Goal: Transaction & Acquisition: Book appointment/travel/reservation

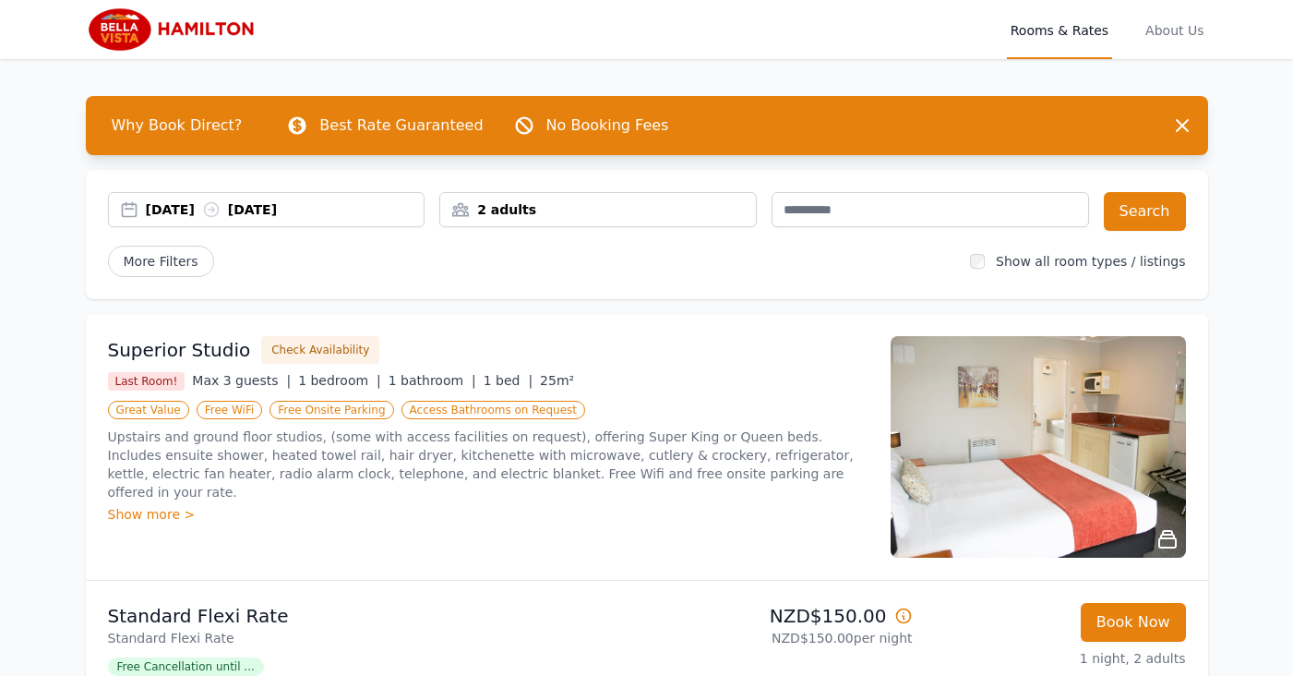
click at [221, 214] on icon at bounding box center [211, 209] width 18 height 18
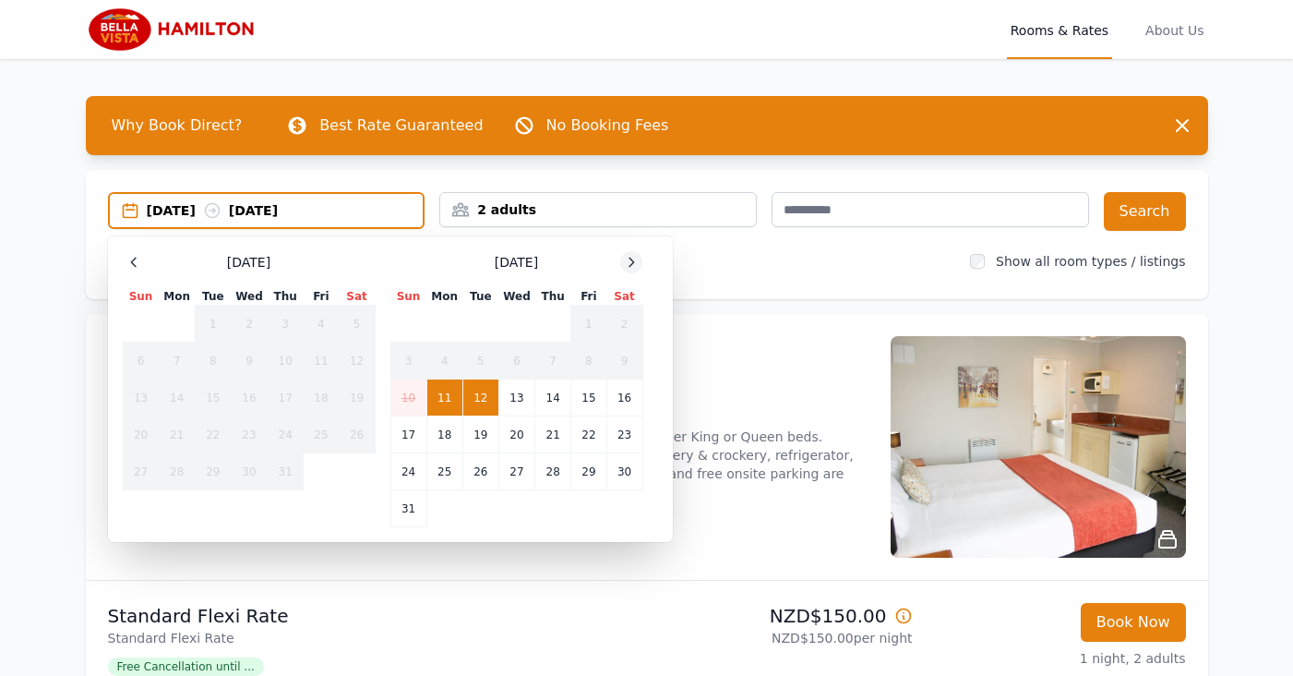
click at [637, 260] on icon at bounding box center [631, 262] width 15 height 15
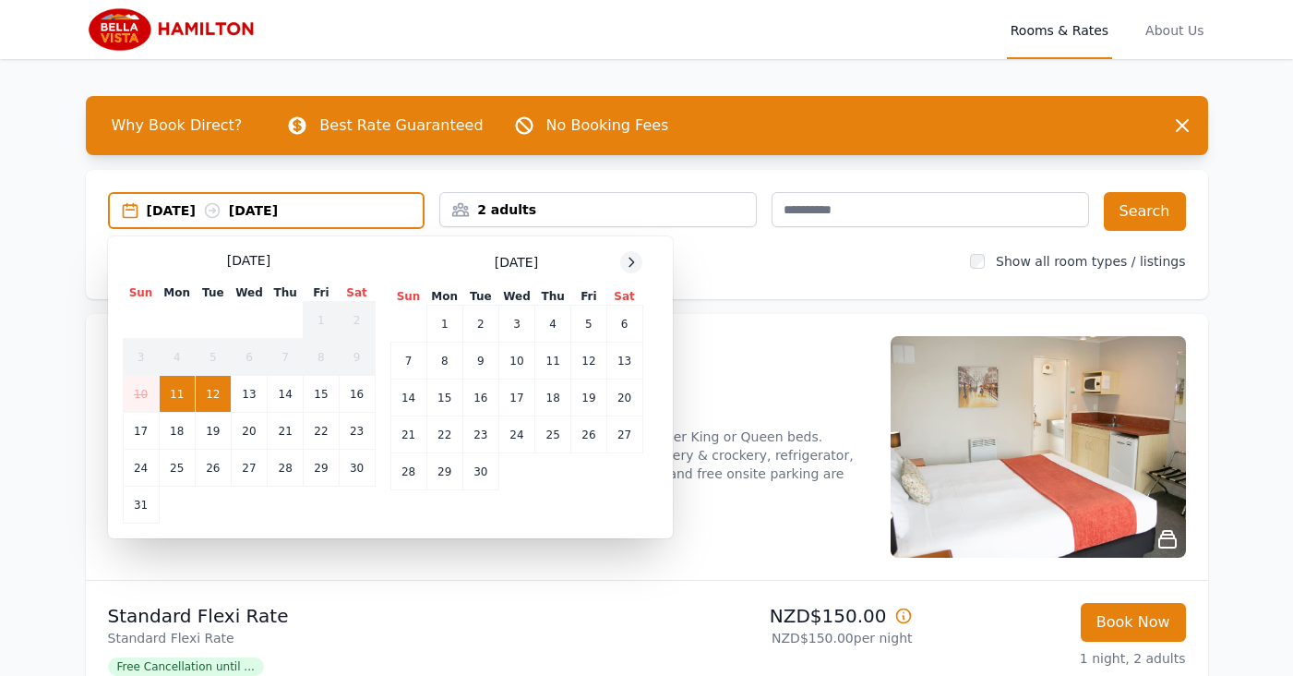
click at [637, 260] on icon at bounding box center [631, 262] width 15 height 15
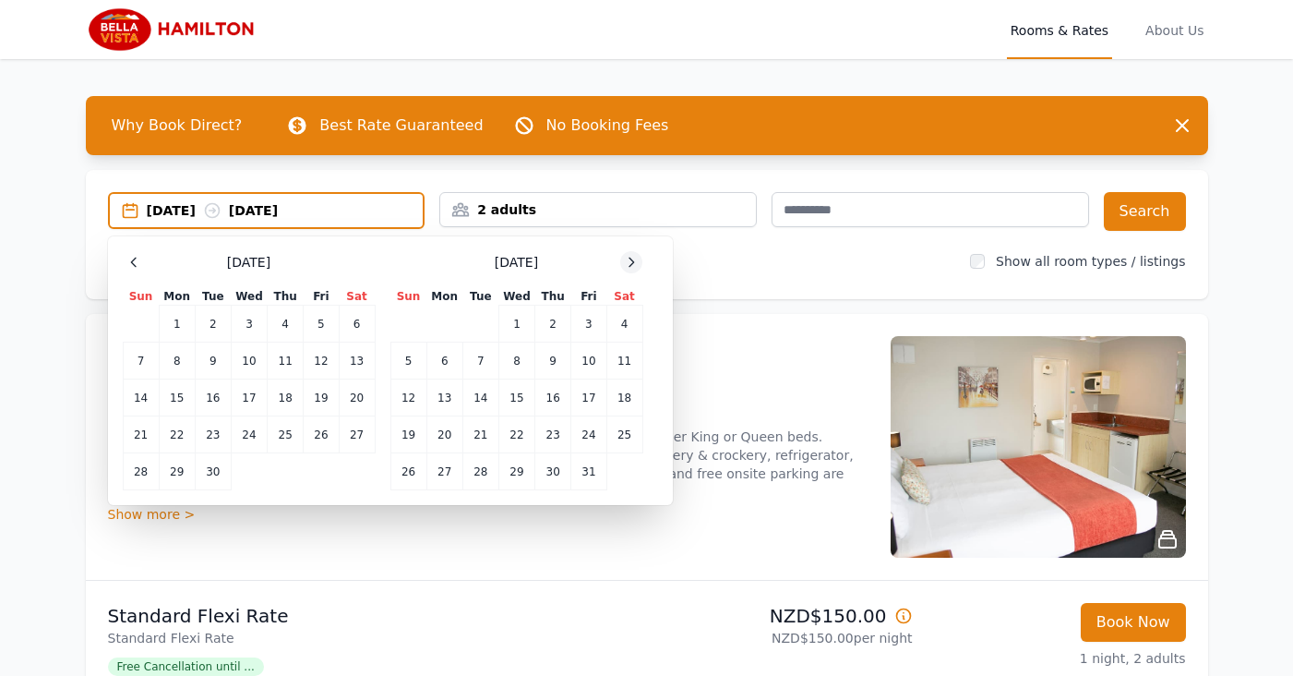
click at [637, 260] on icon at bounding box center [631, 262] width 15 height 15
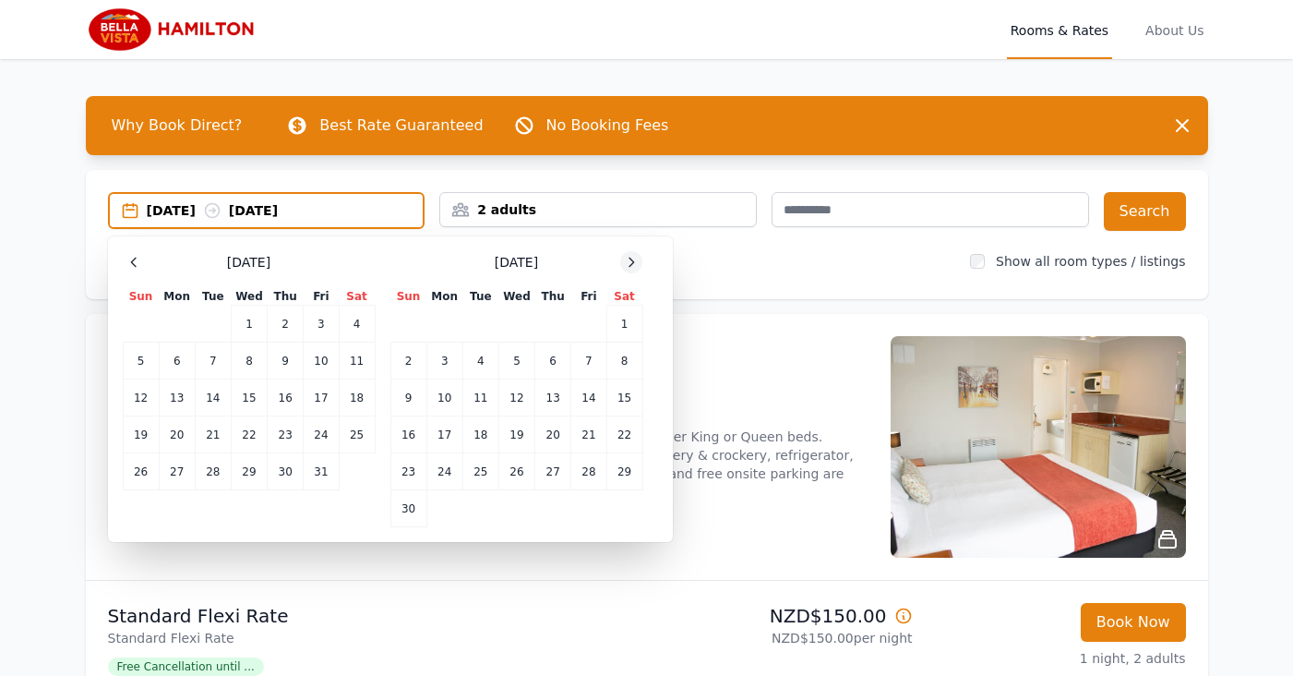
click at [637, 260] on icon at bounding box center [631, 262] width 15 height 15
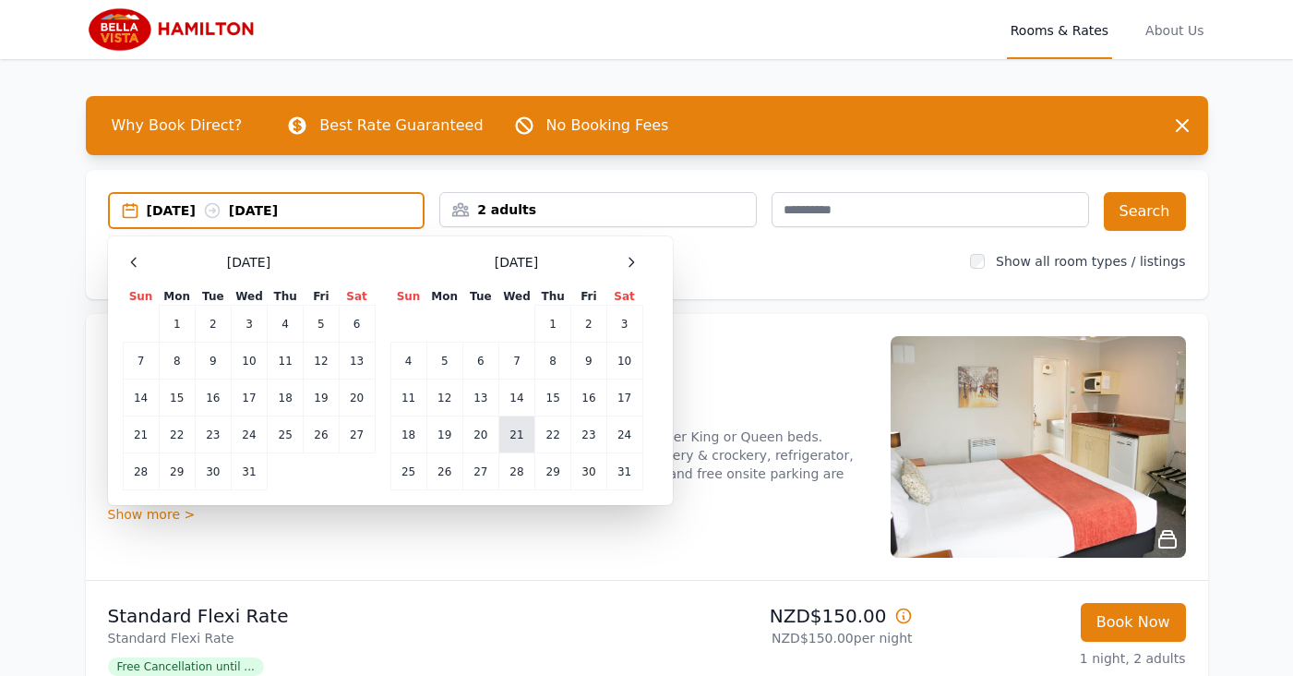
click at [515, 440] on td "21" at bounding box center [517, 434] width 36 height 37
click at [547, 439] on td "22" at bounding box center [553, 434] width 36 height 37
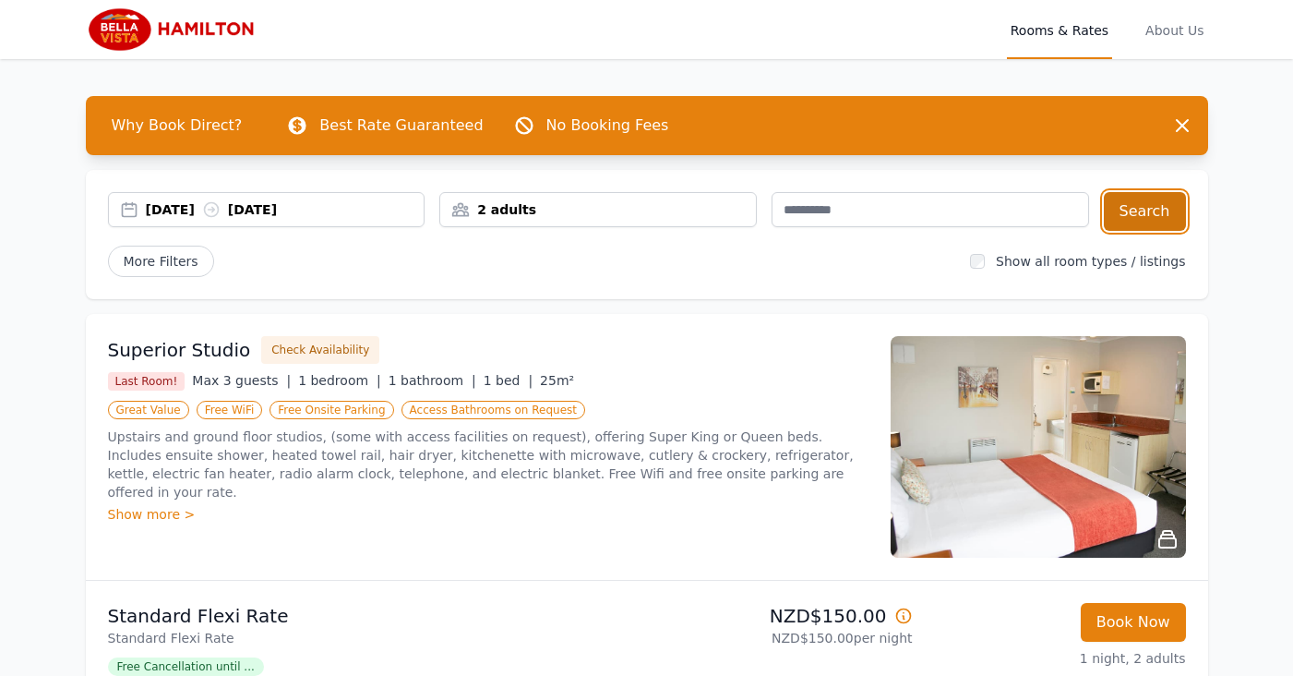
click at [1158, 209] on button "Search" at bounding box center [1145, 211] width 82 height 39
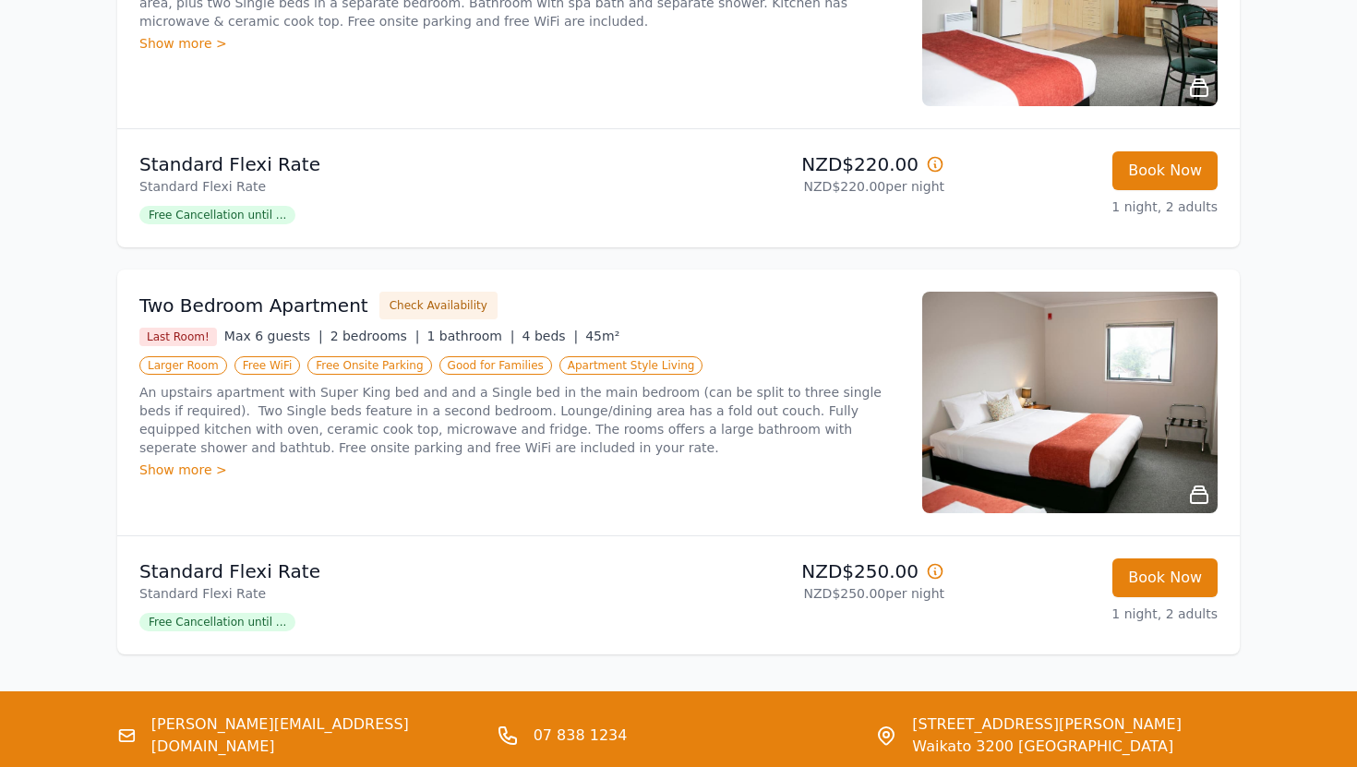
scroll to position [1267, 0]
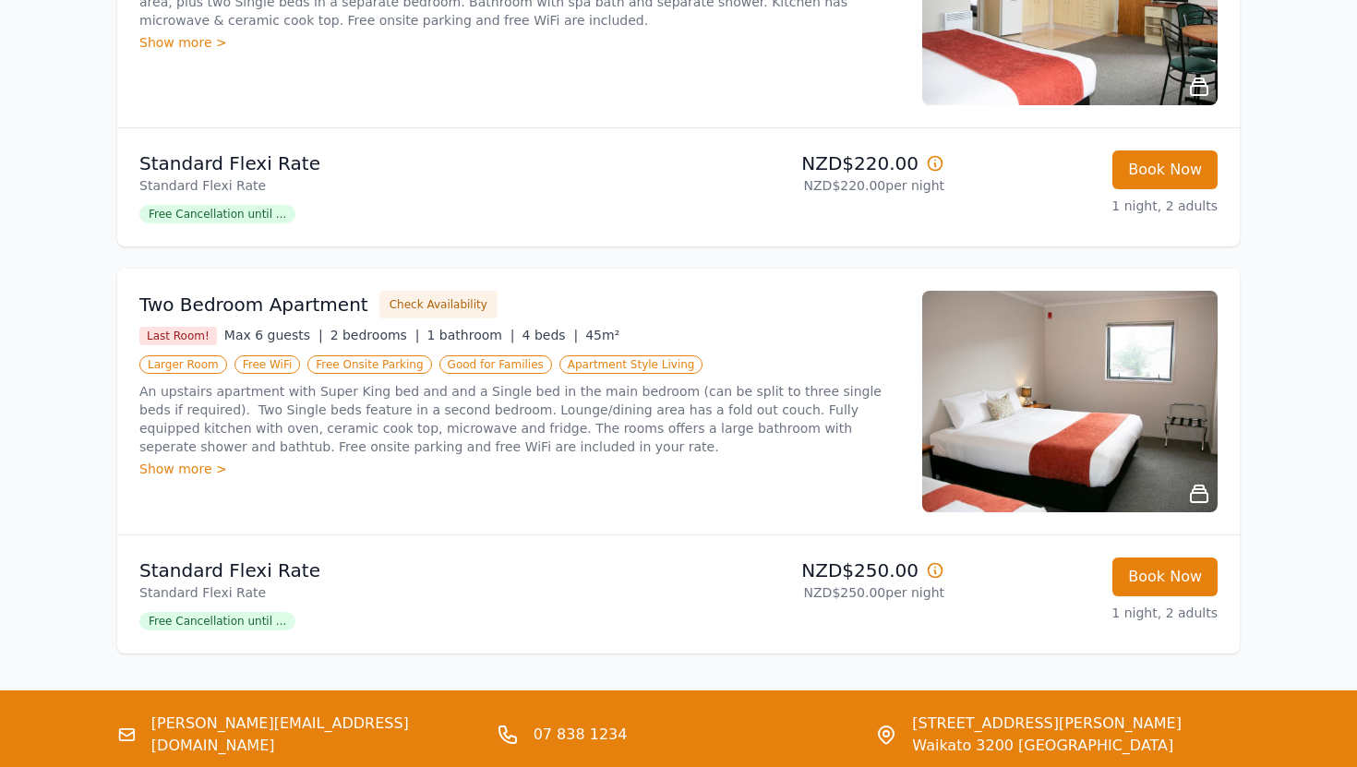
click at [1152, 460] on img at bounding box center [1069, 402] width 295 height 222
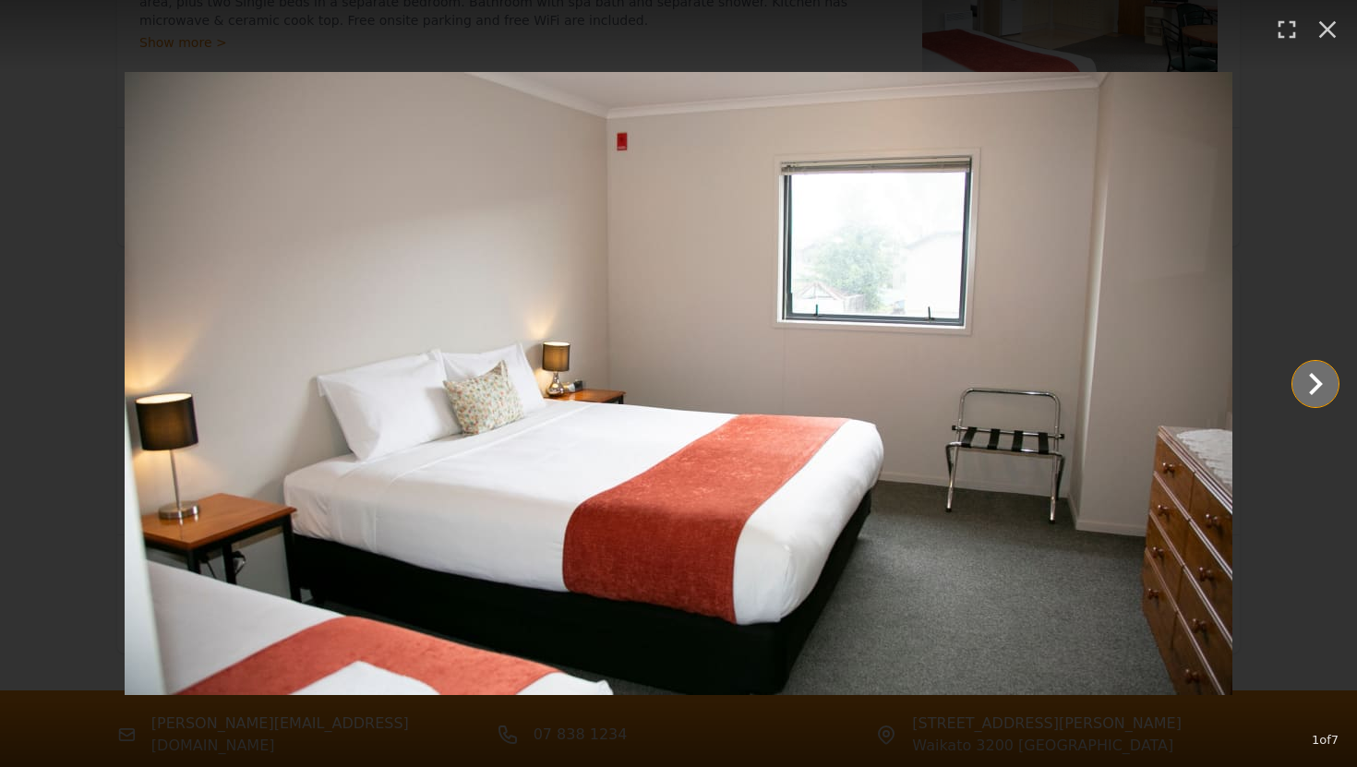
click at [1292, 381] on icon "Show slide 2 of 7" at bounding box center [1315, 384] width 44 height 44
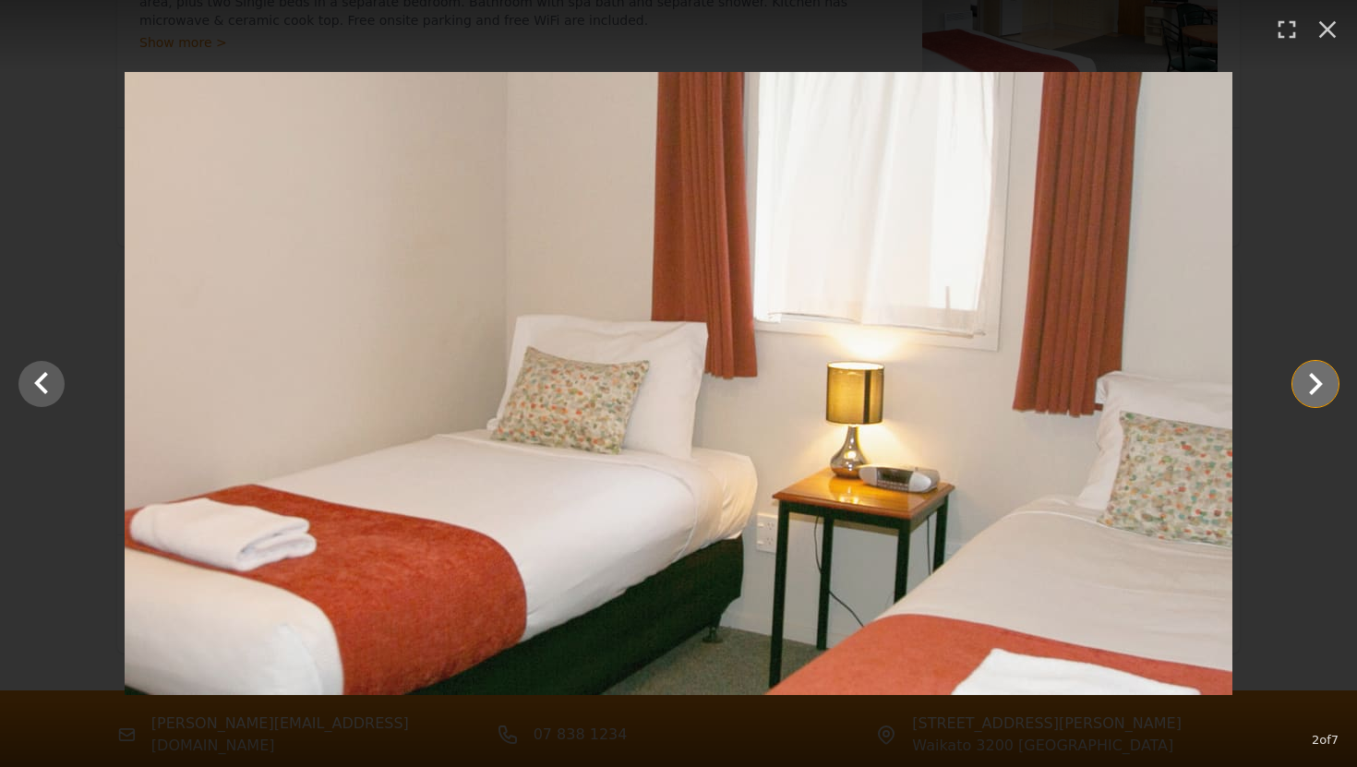
click at [1292, 381] on icon "Show slide 3 of 7" at bounding box center [1315, 384] width 44 height 44
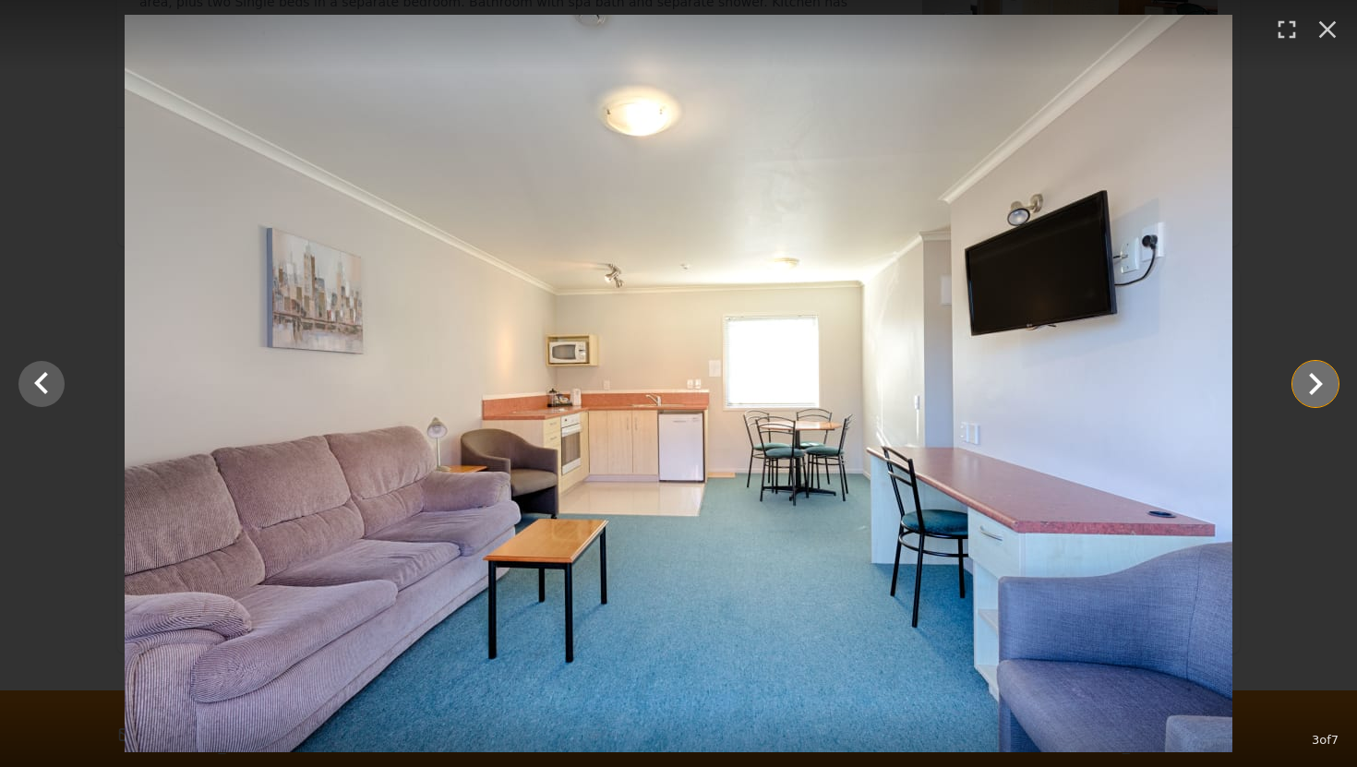
click at [1292, 381] on icon "Show slide 4 of 7" at bounding box center [1315, 384] width 44 height 44
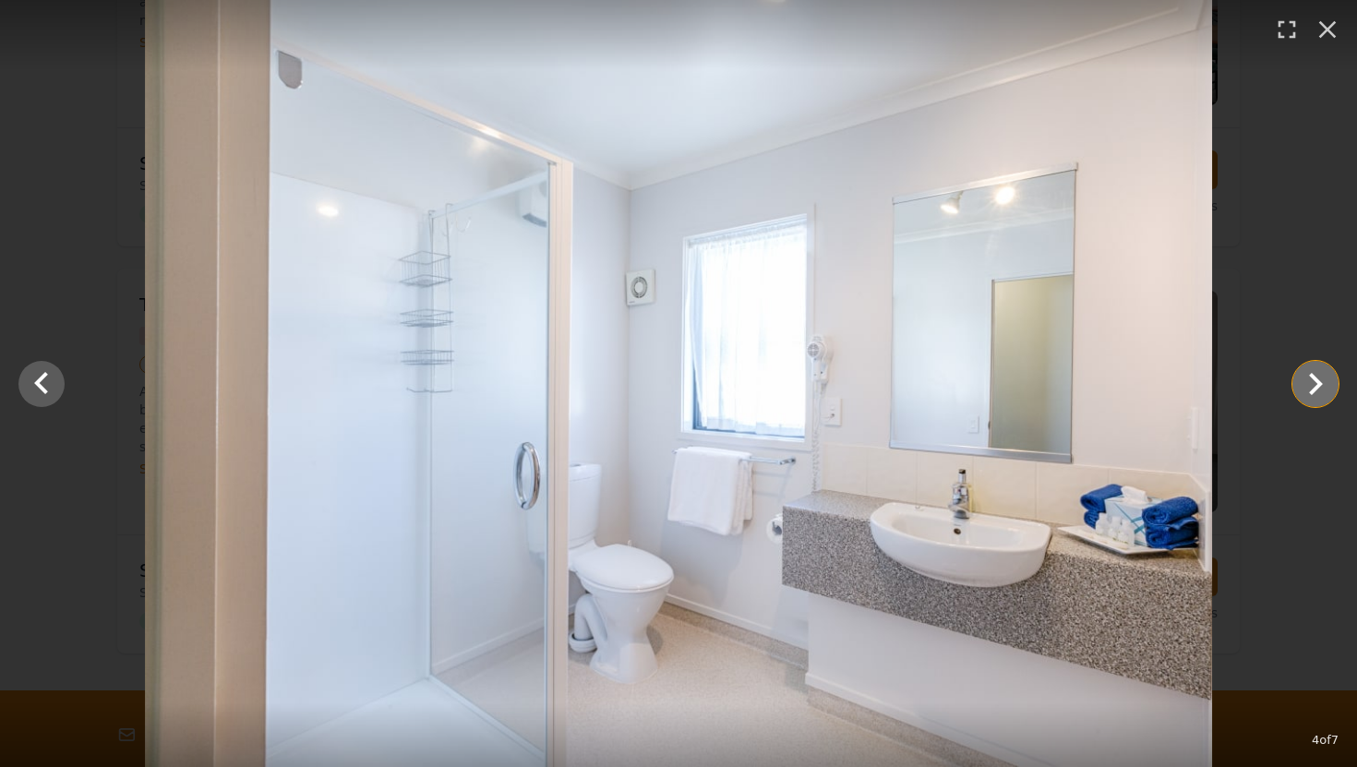
click at [1292, 381] on icon "Show slide 5 of 7" at bounding box center [1315, 384] width 44 height 44
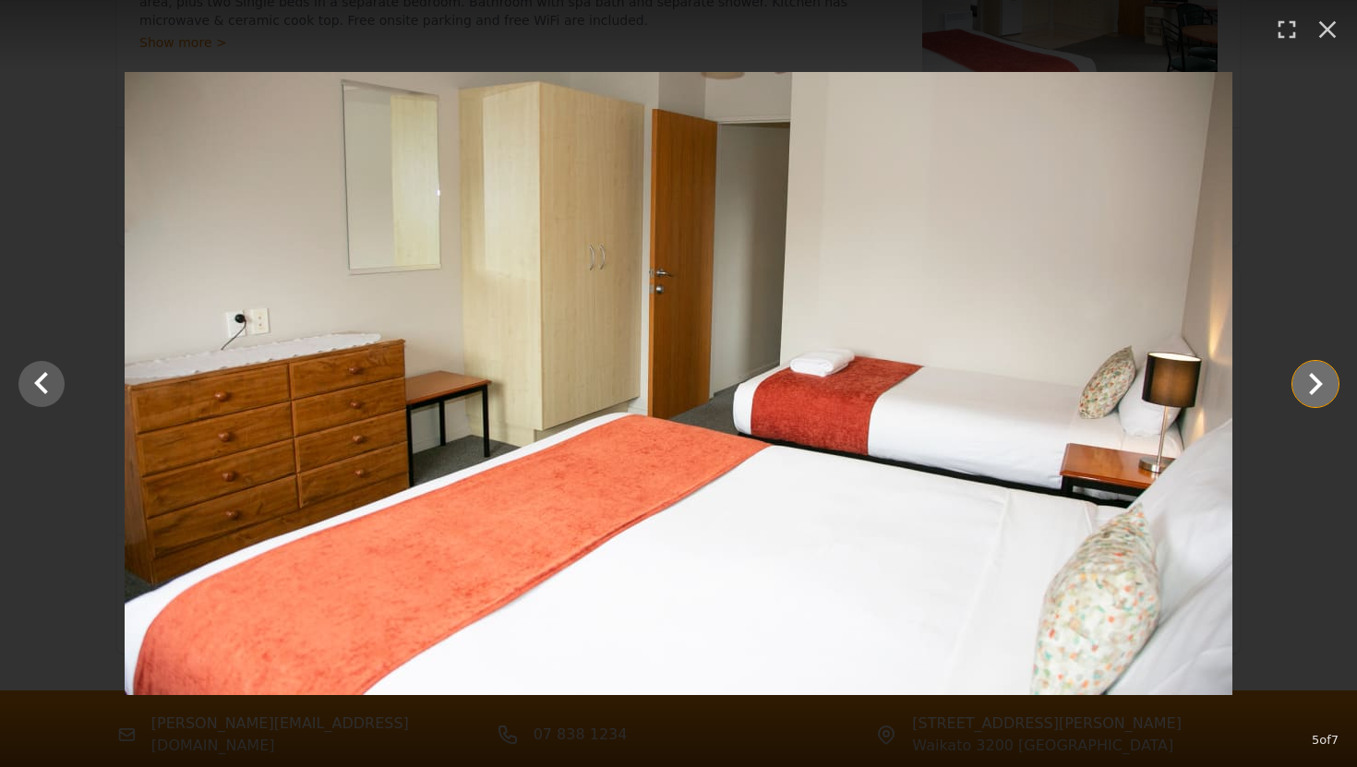
click at [1292, 381] on icon "Show slide 6 of 7" at bounding box center [1315, 384] width 44 height 44
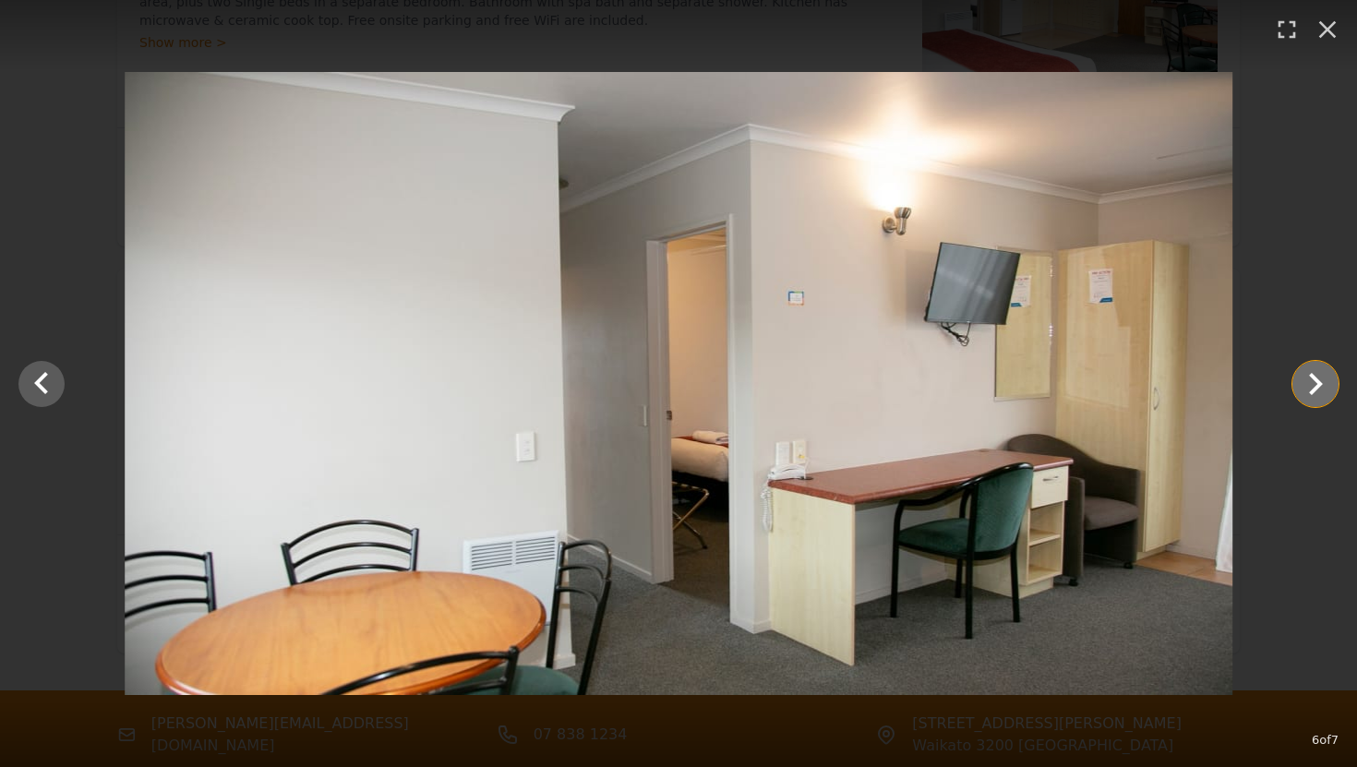
click at [1292, 381] on icon "Show slide 7 of 7" at bounding box center [1315, 384] width 44 height 44
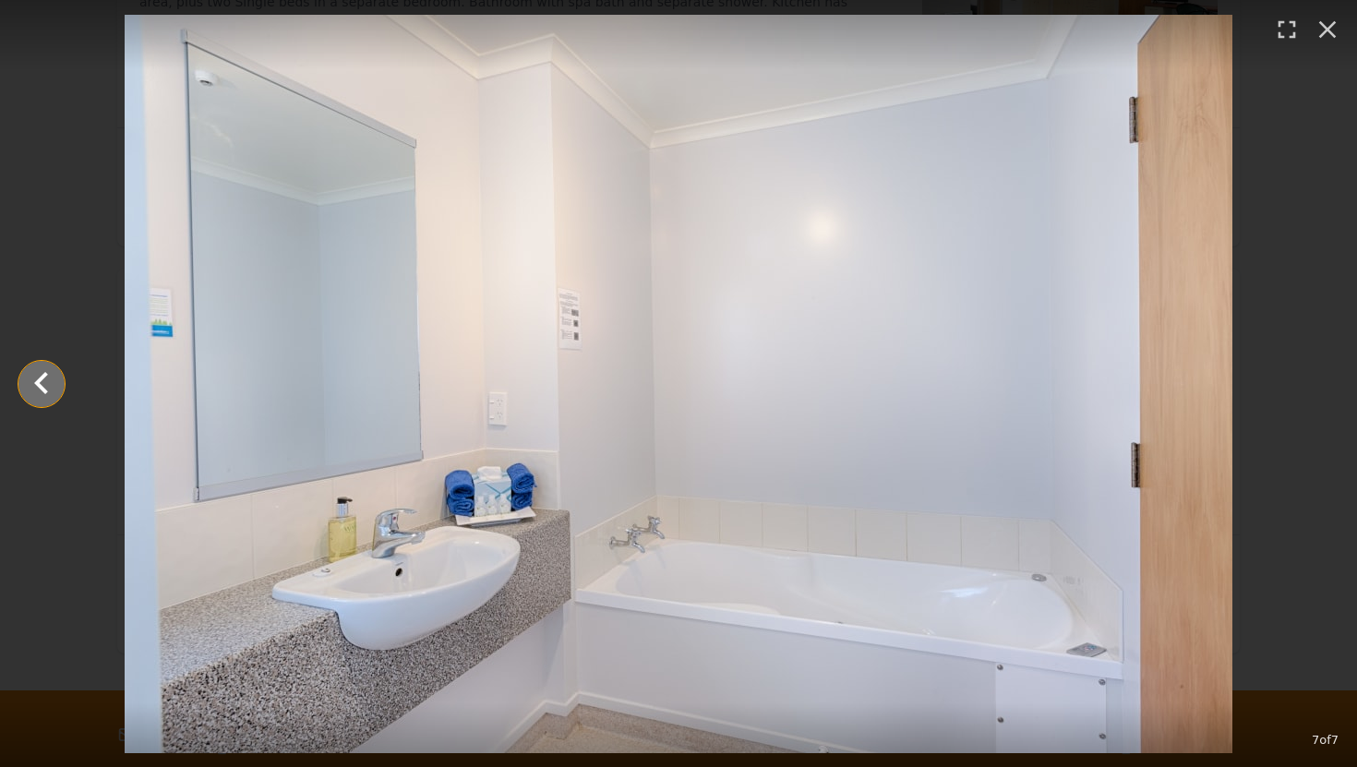
click at [49, 395] on icon "Show slide 6 of 7" at bounding box center [41, 384] width 44 height 44
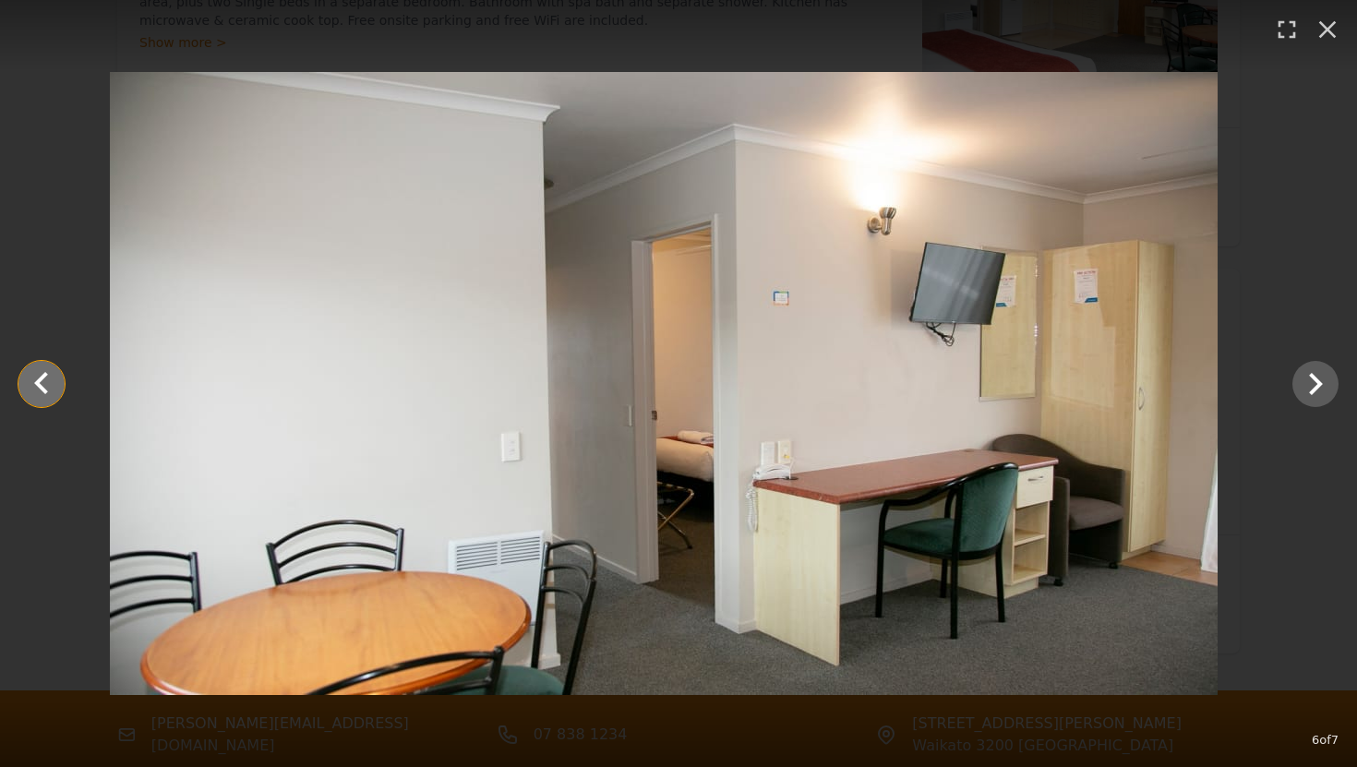
click at [49, 395] on icon "Show slide 5 of 7" at bounding box center [41, 384] width 44 height 44
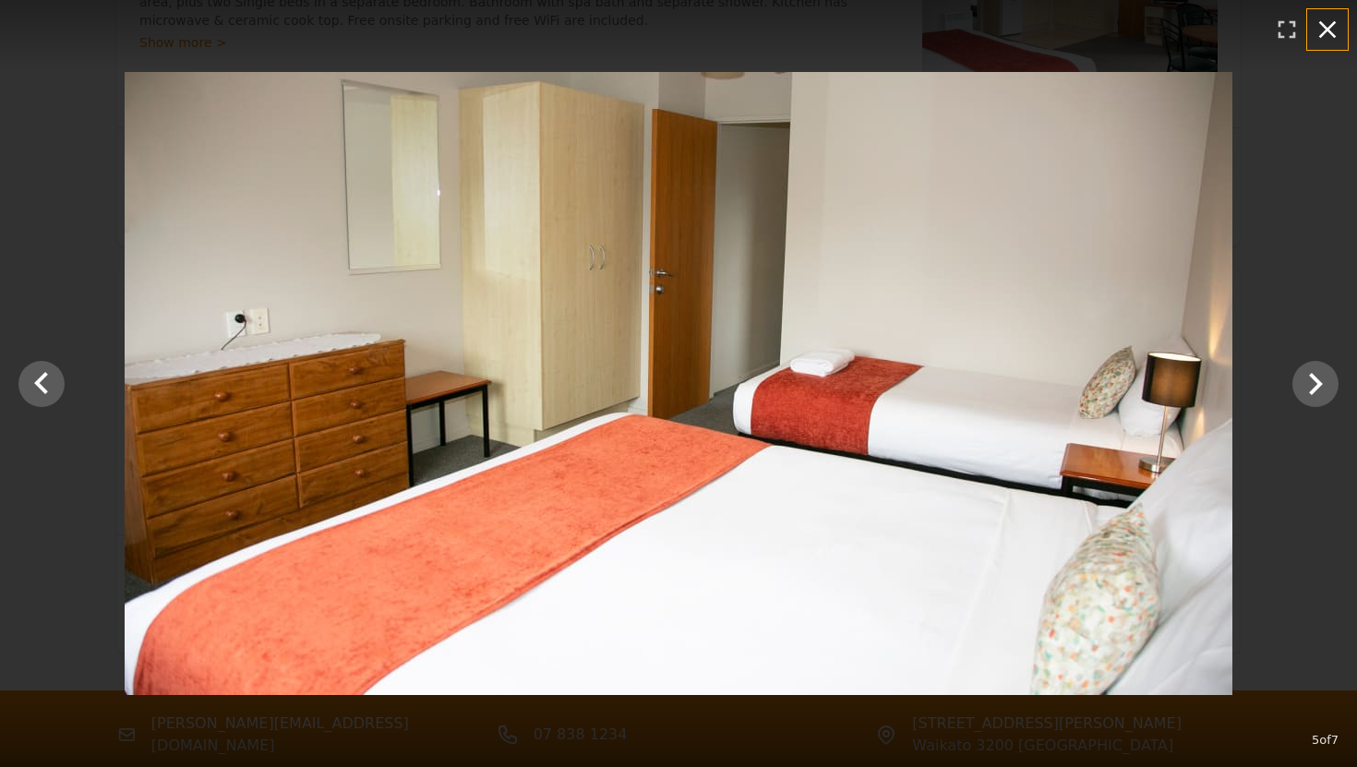
click at [1292, 30] on icon "button" at bounding box center [1328, 30] width 30 height 30
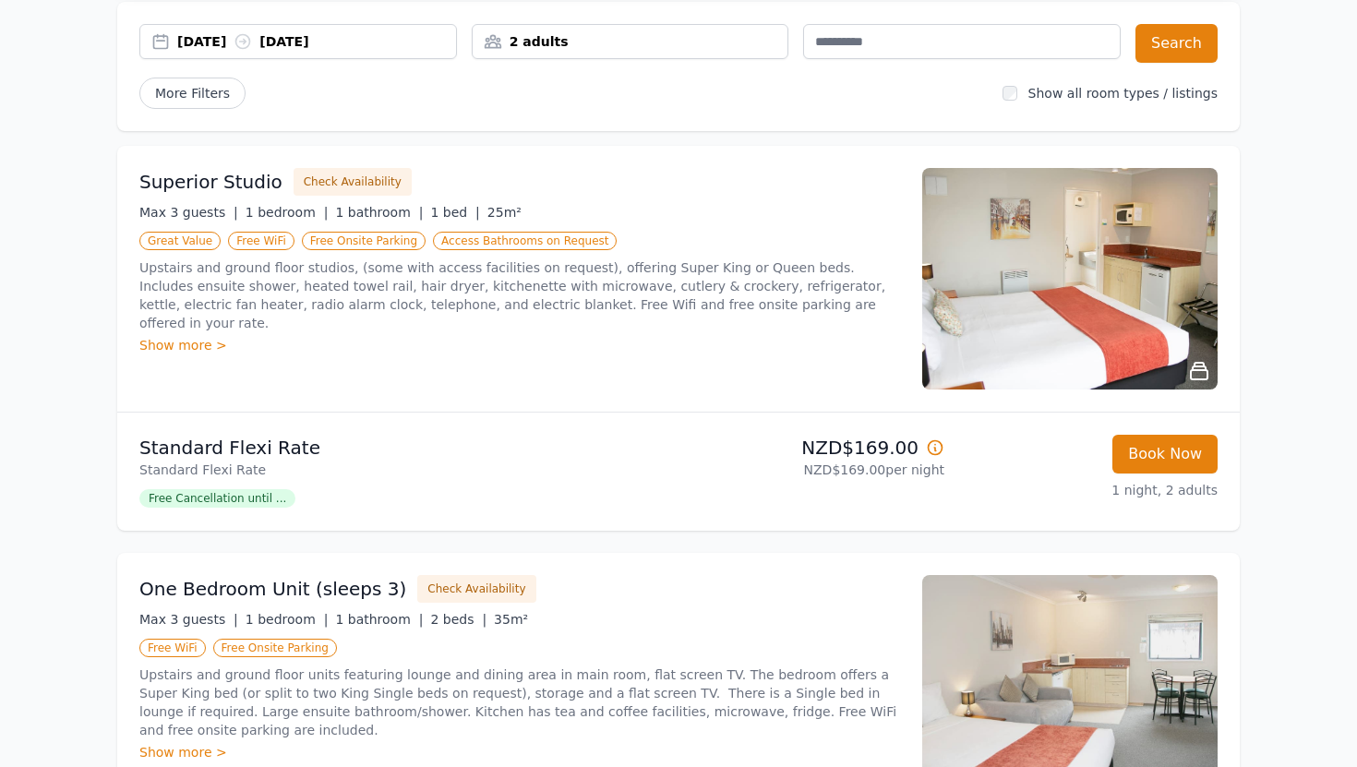
scroll to position [0, 0]
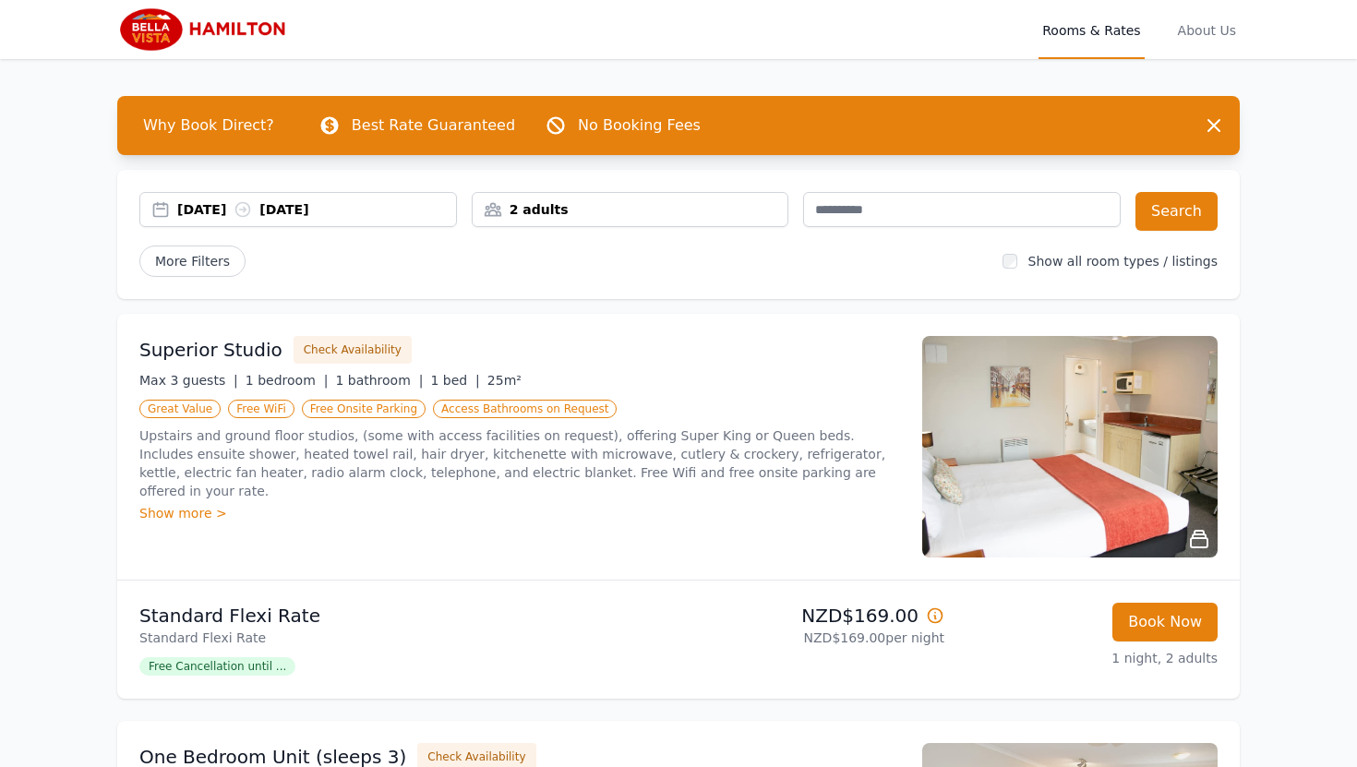
click at [515, 207] on div "2 adults" at bounding box center [631, 209] width 316 height 18
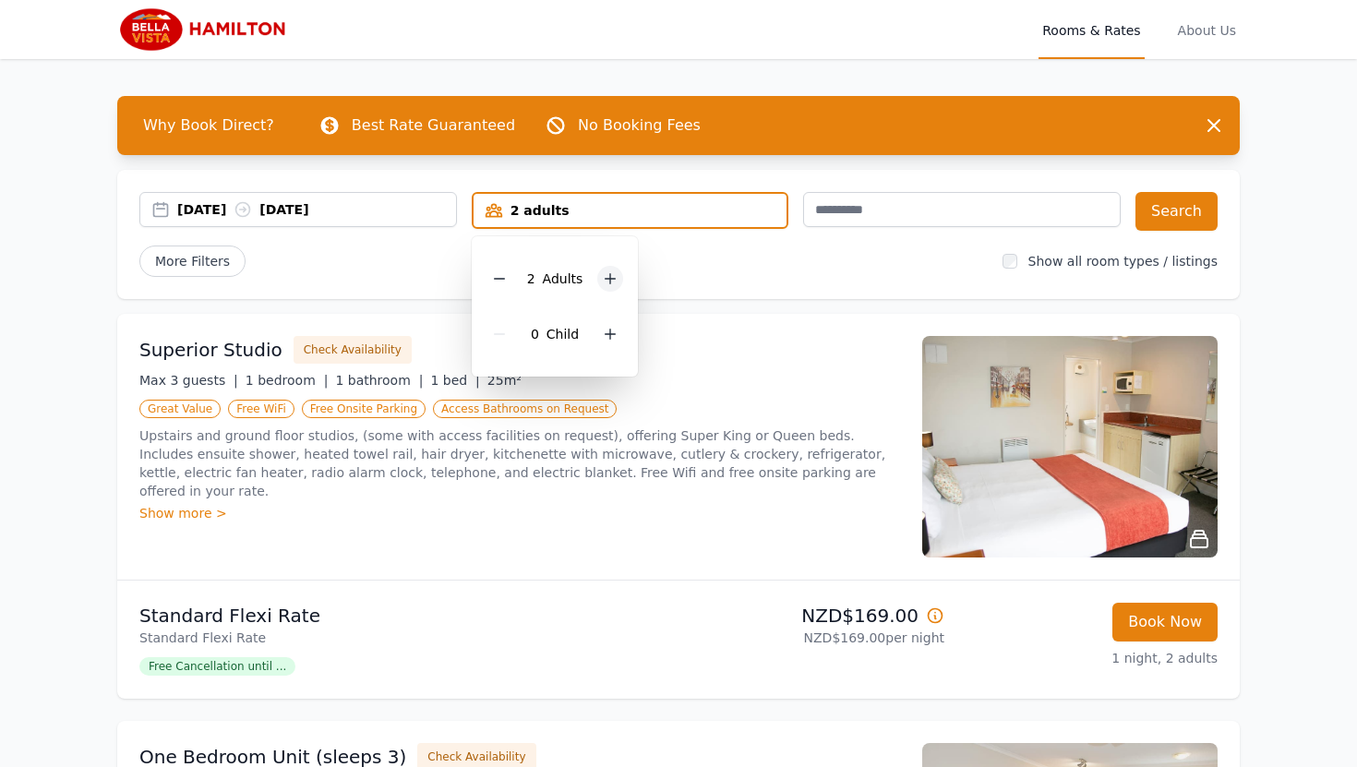
click at [615, 277] on icon at bounding box center [610, 278] width 15 height 15
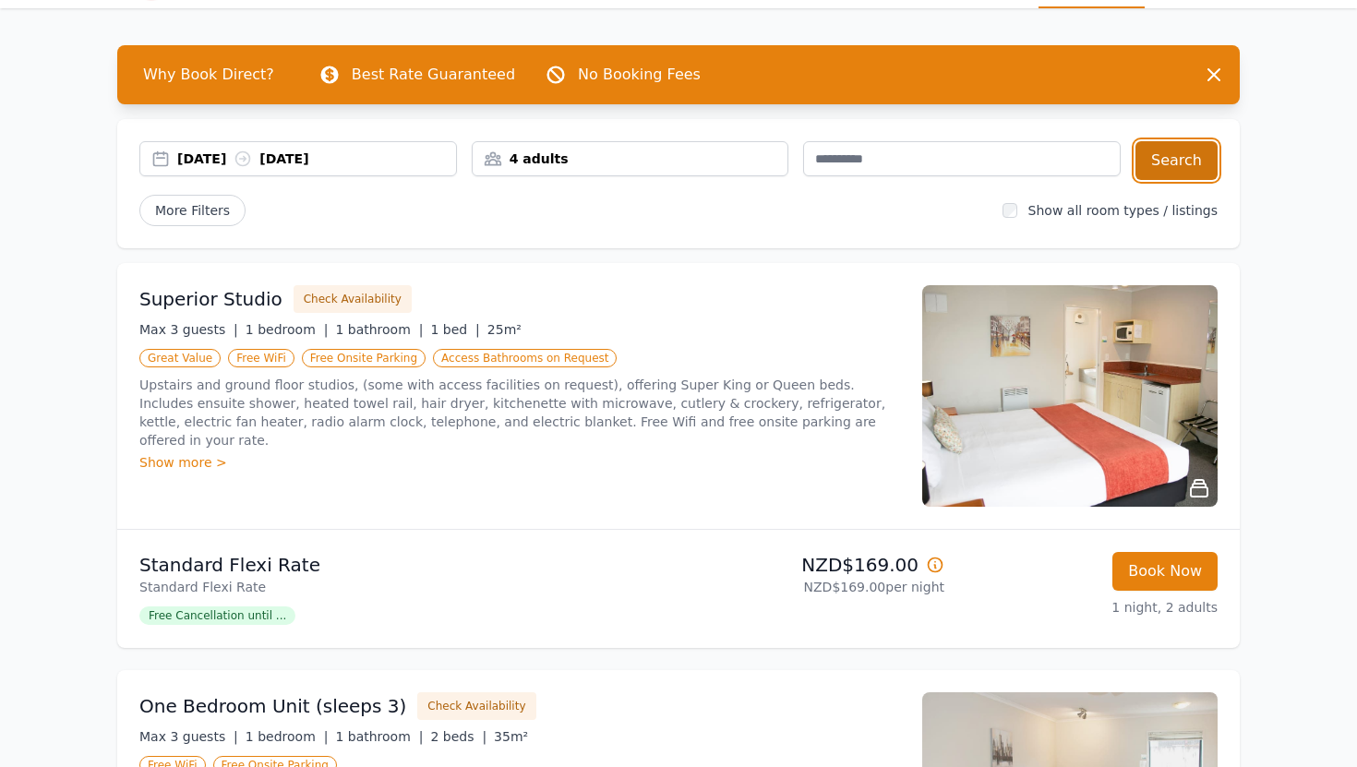
click at [1163, 170] on button "Search" at bounding box center [1176, 160] width 82 height 39
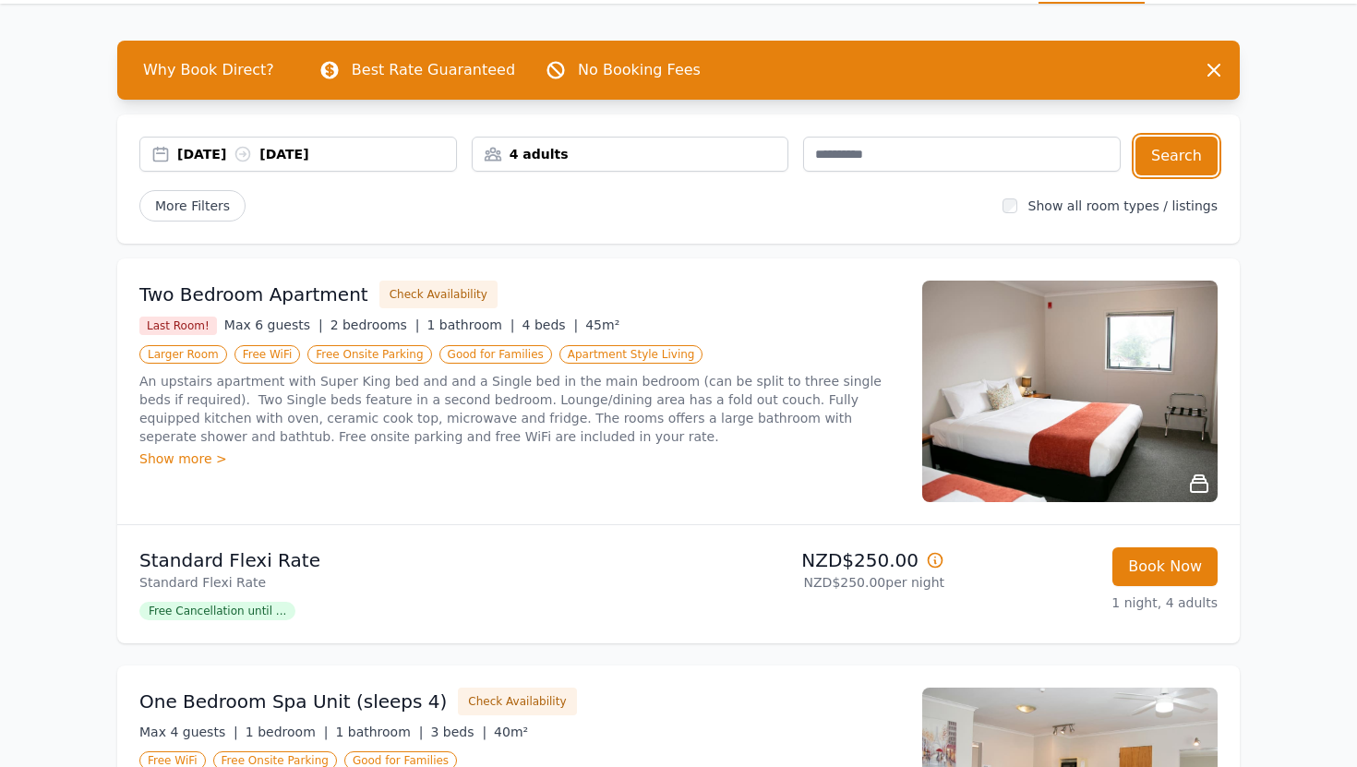
scroll to position [53, 0]
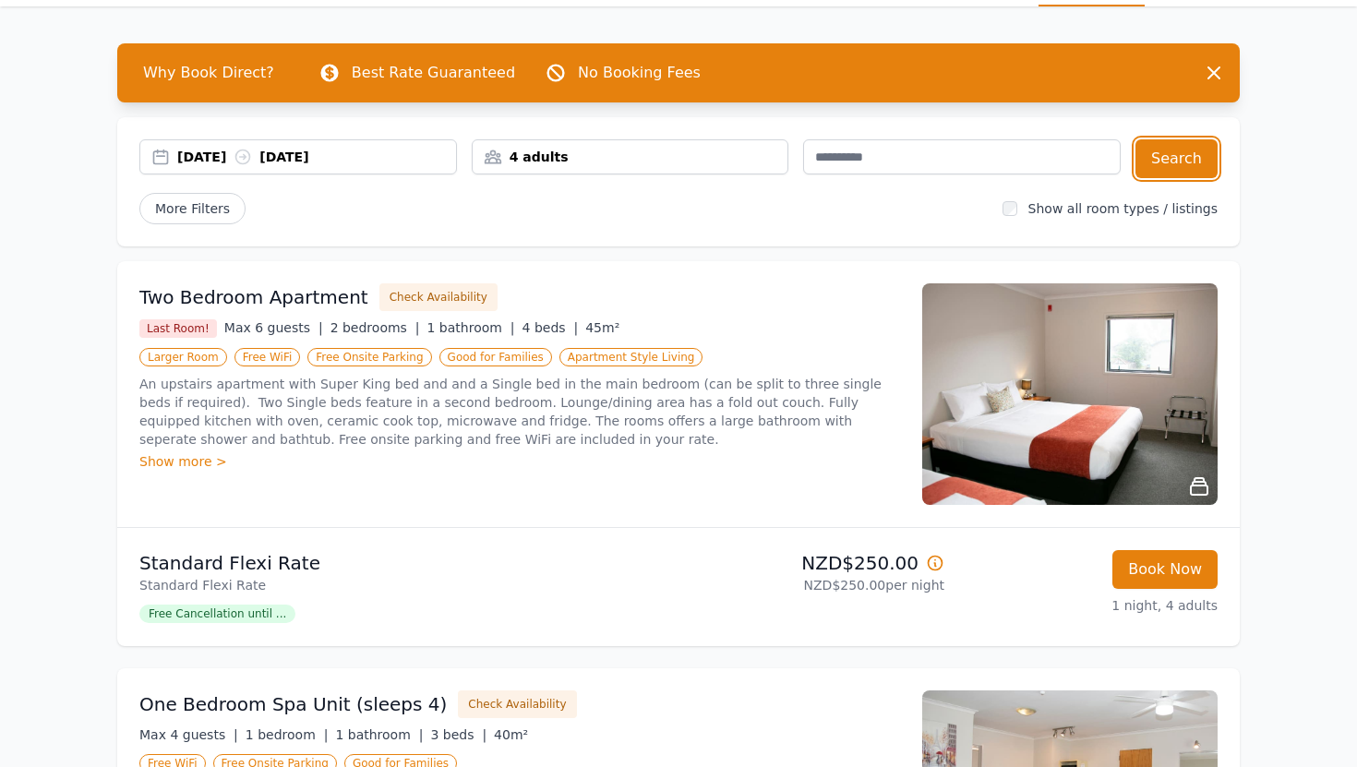
click at [518, 154] on div "4 adults" at bounding box center [631, 157] width 316 height 18
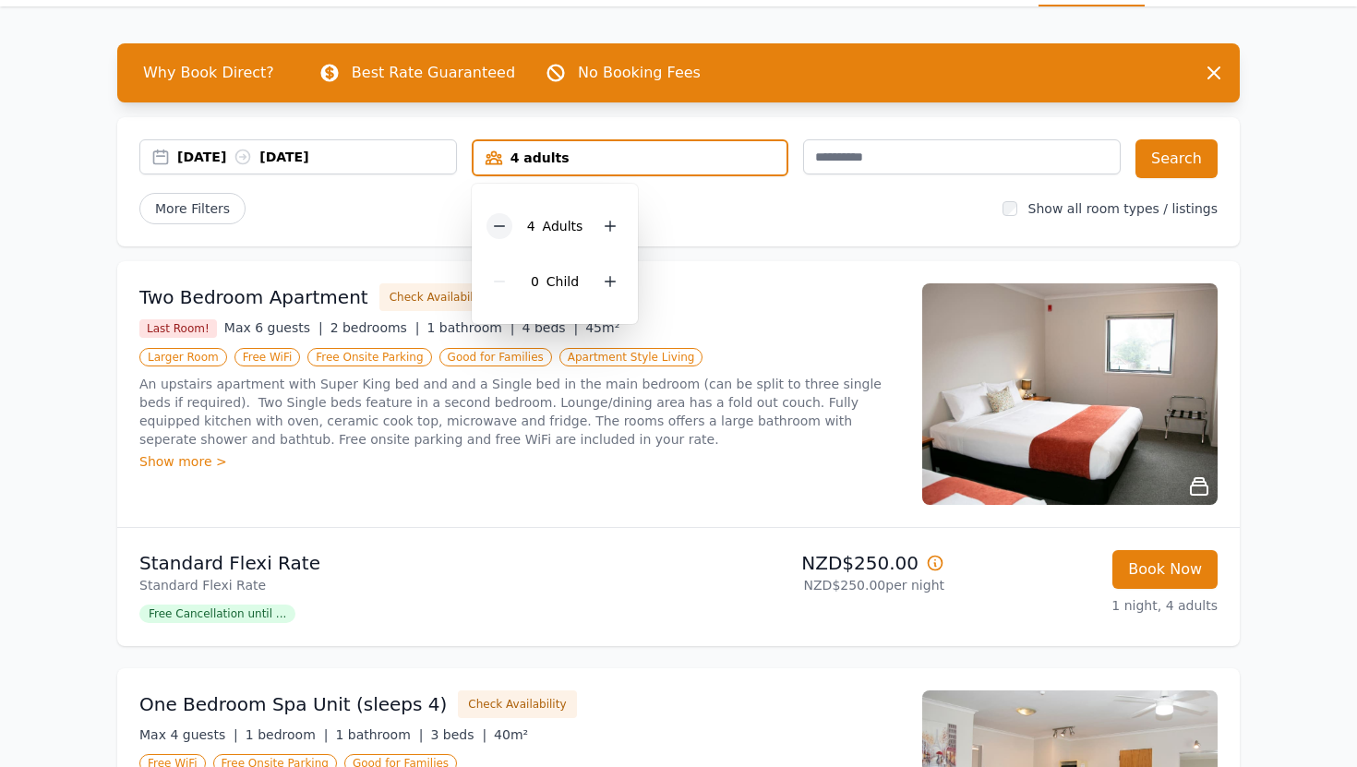
click at [500, 222] on icon at bounding box center [499, 226] width 15 height 15
click at [1169, 156] on button "Search" at bounding box center [1176, 158] width 82 height 39
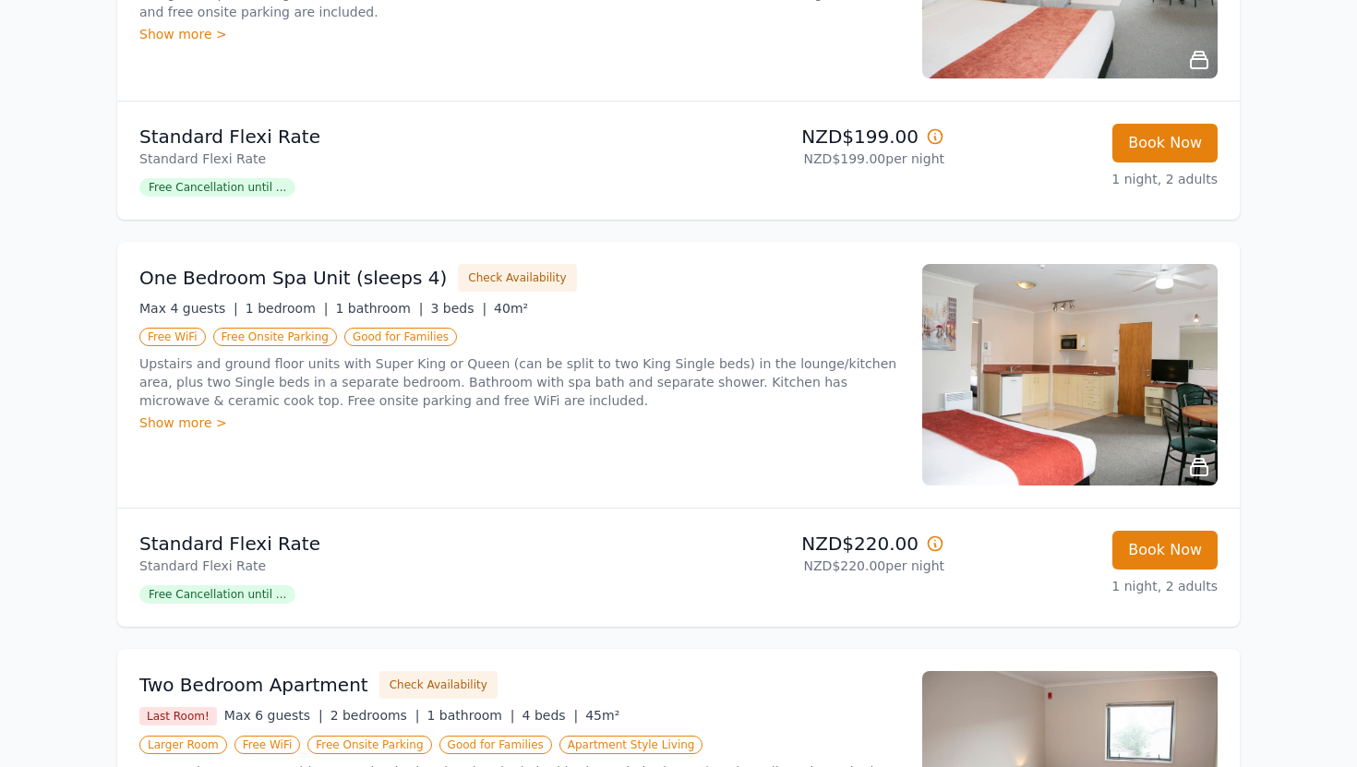
scroll to position [889, 0]
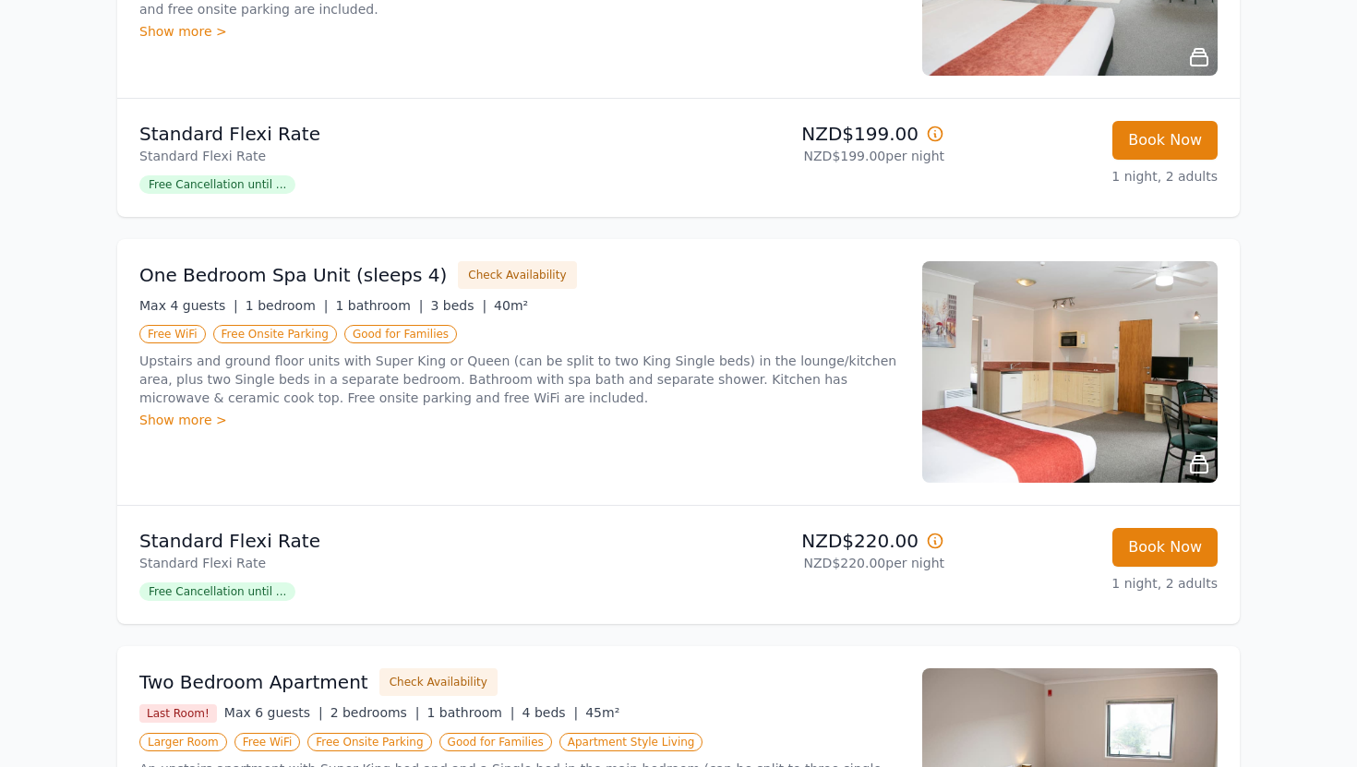
click at [222, 594] on span "Free Cancellation until ..." at bounding box center [217, 592] width 156 height 18
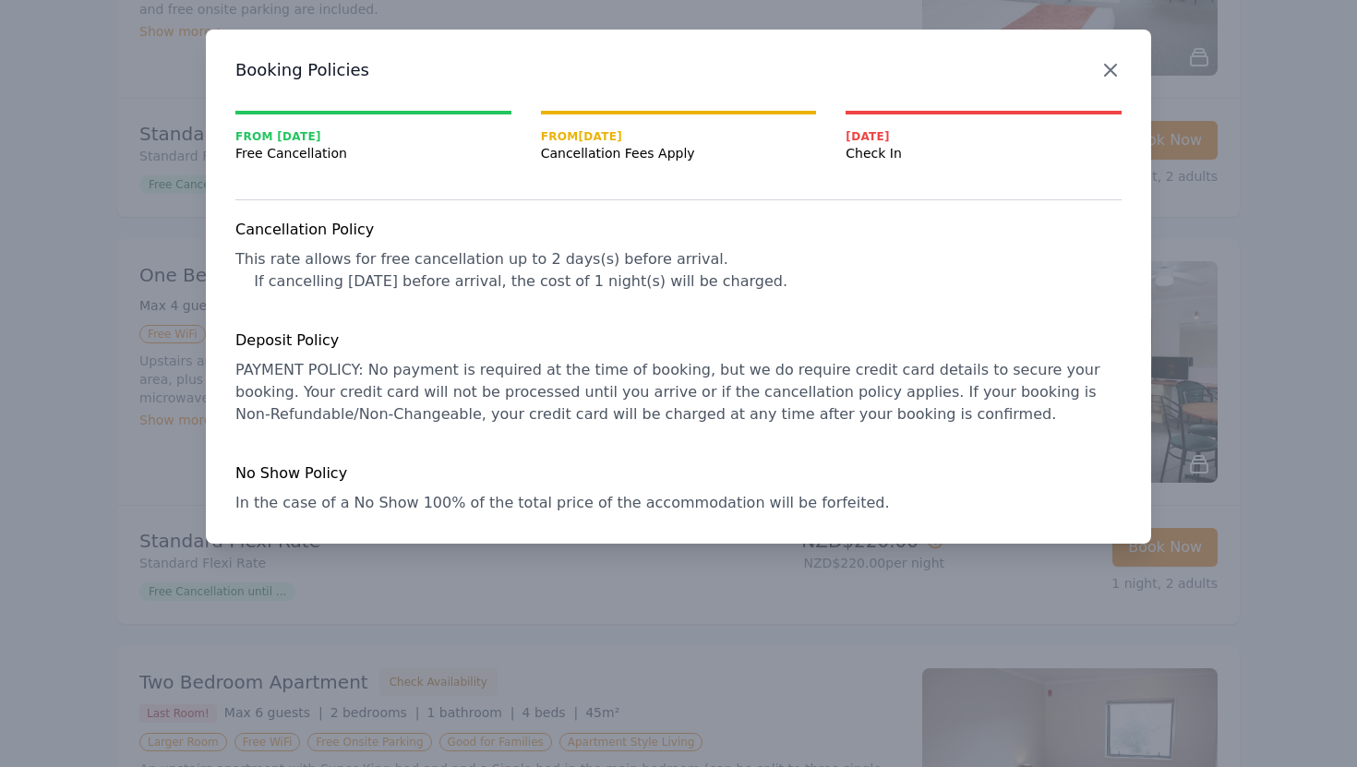
click at [1106, 78] on icon "button" at bounding box center [1110, 70] width 22 height 22
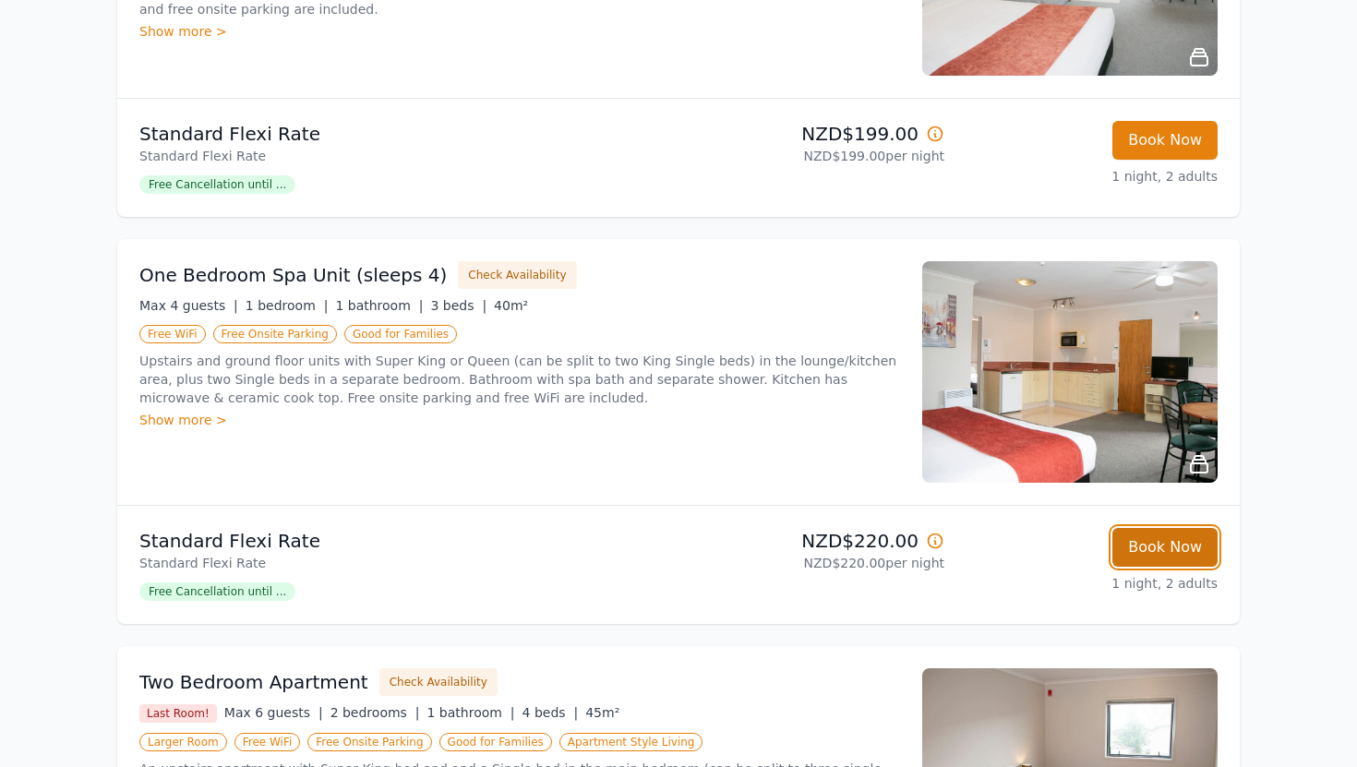
click at [1147, 553] on button "Book Now" at bounding box center [1164, 547] width 105 height 39
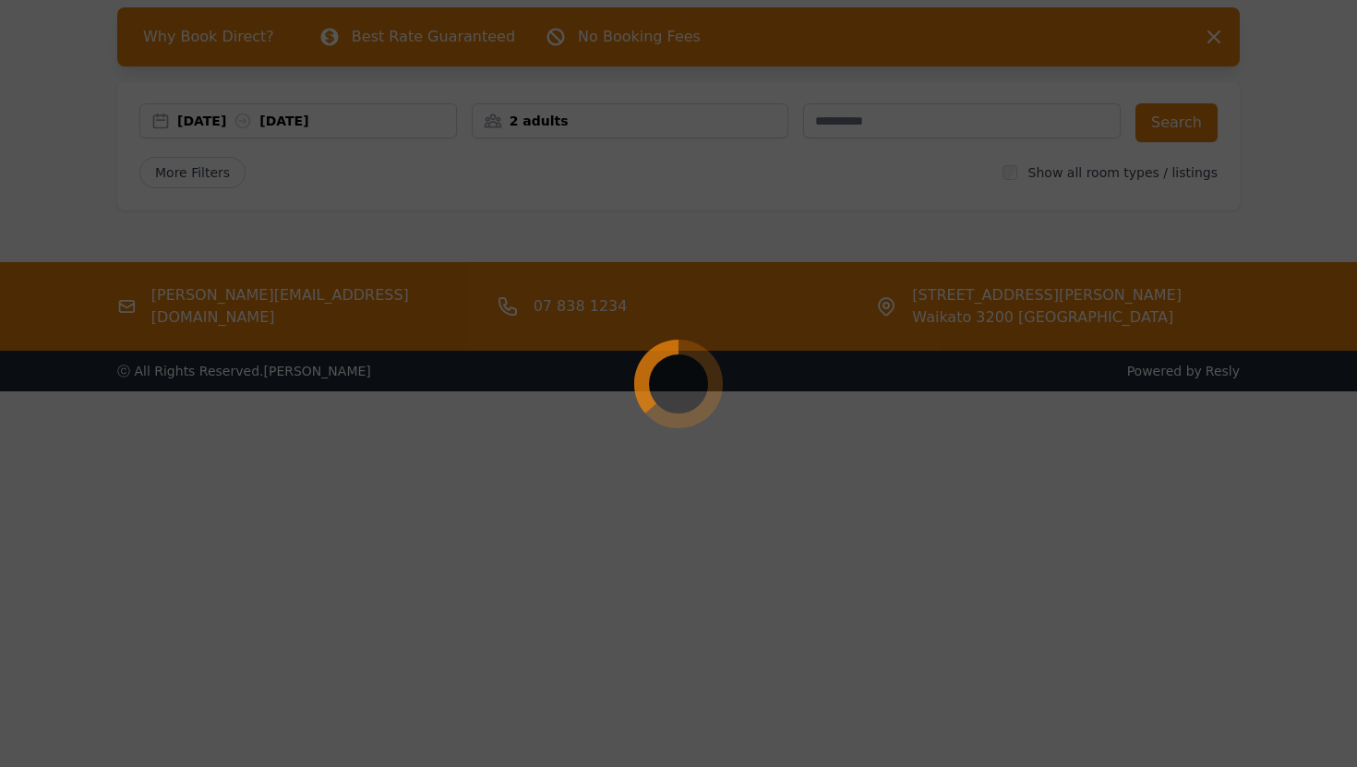
scroll to position [89, 0]
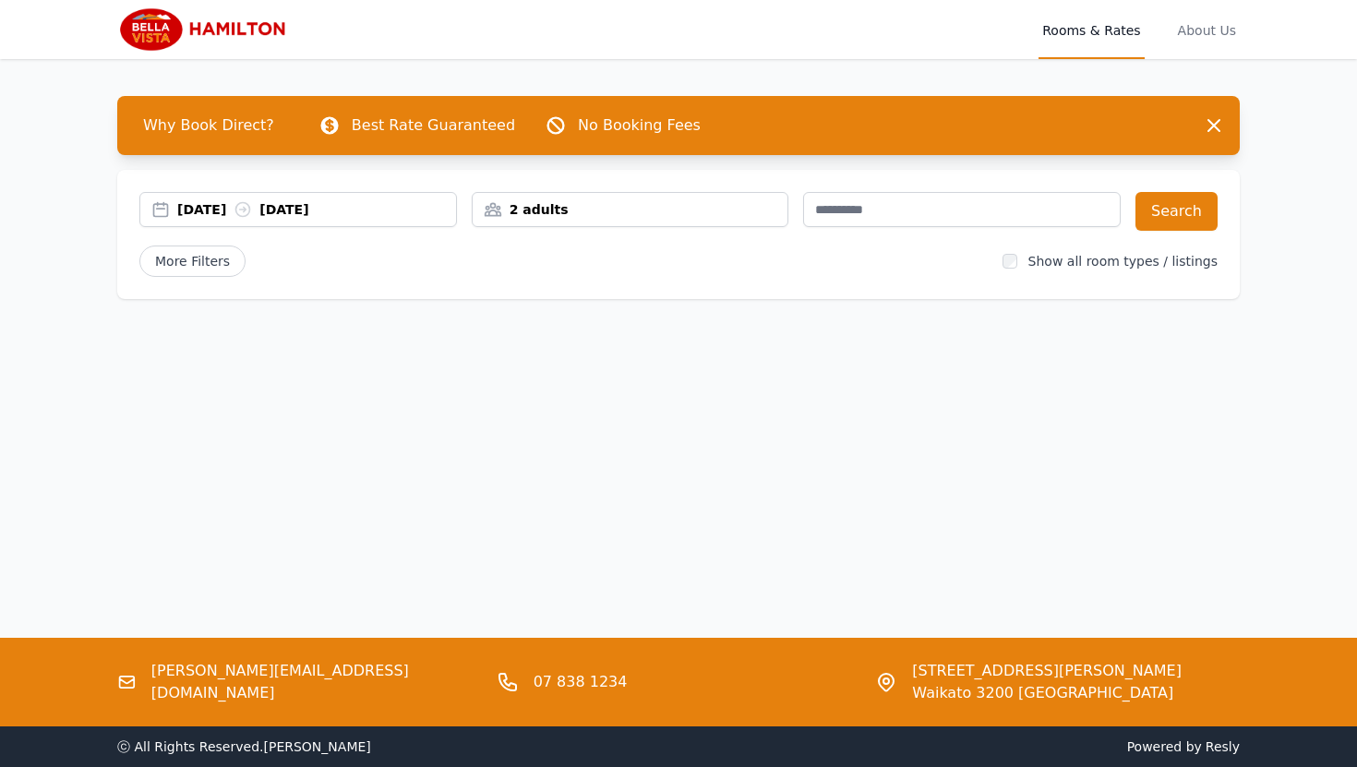
click at [251, 220] on div "17 Aug 2025 20 Aug 2025" at bounding box center [298, 209] width 318 height 35
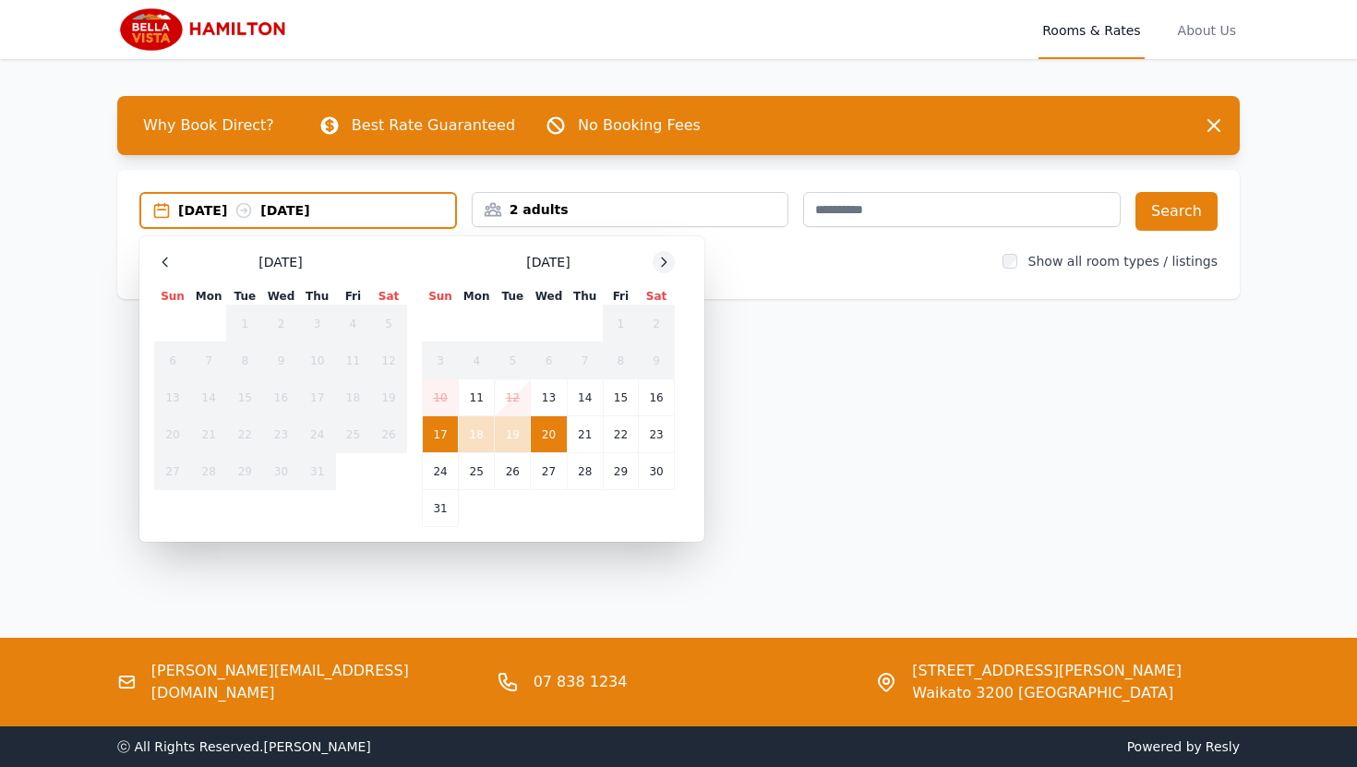
click at [667, 267] on icon at bounding box center [663, 262] width 15 height 15
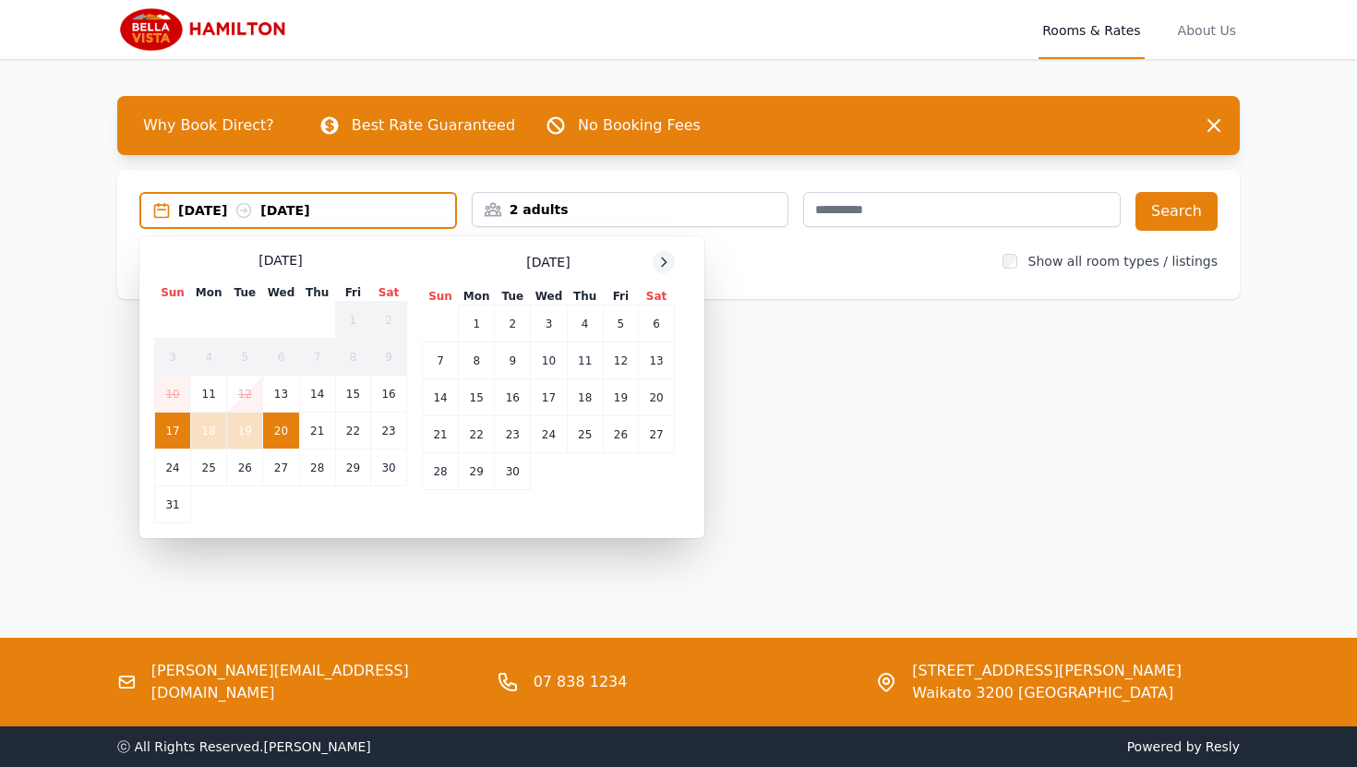
click at [667, 267] on icon at bounding box center [663, 262] width 15 height 15
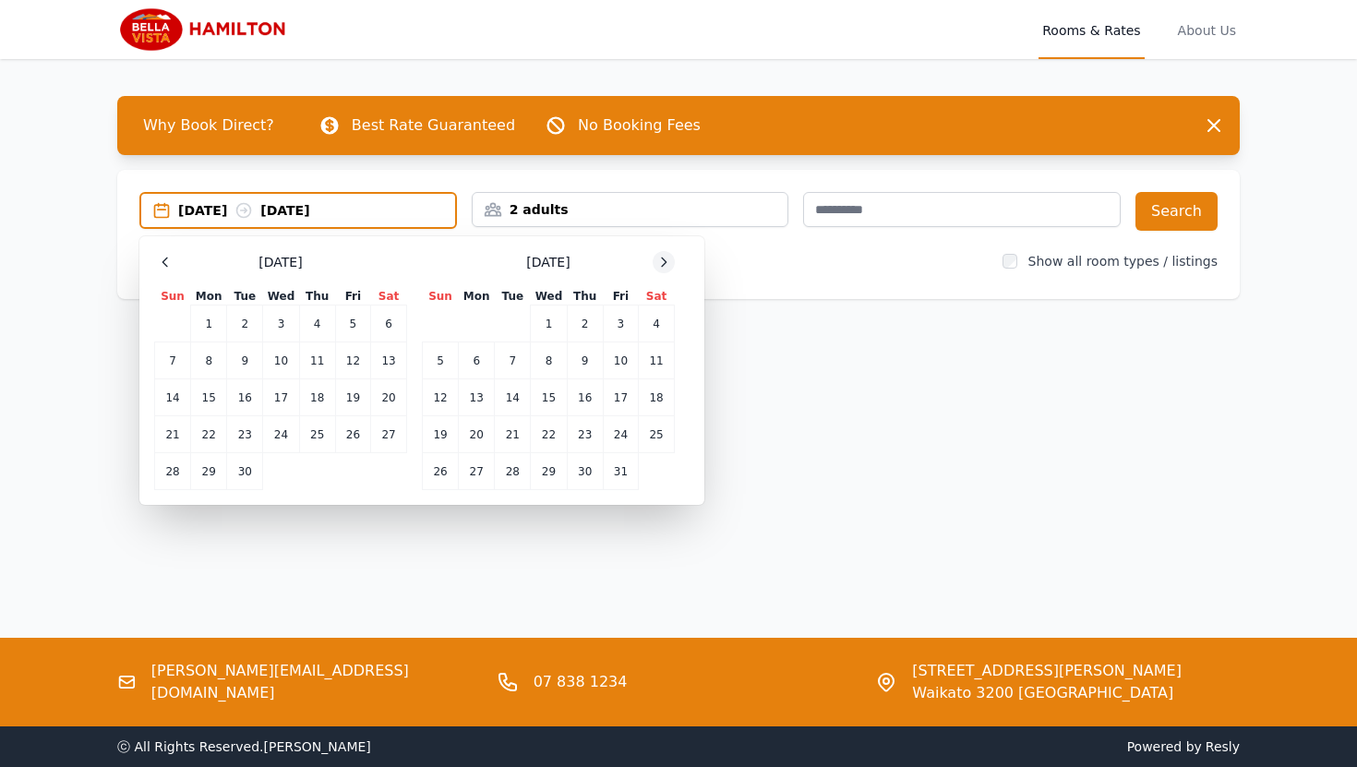
click at [667, 267] on icon at bounding box center [663, 262] width 15 height 15
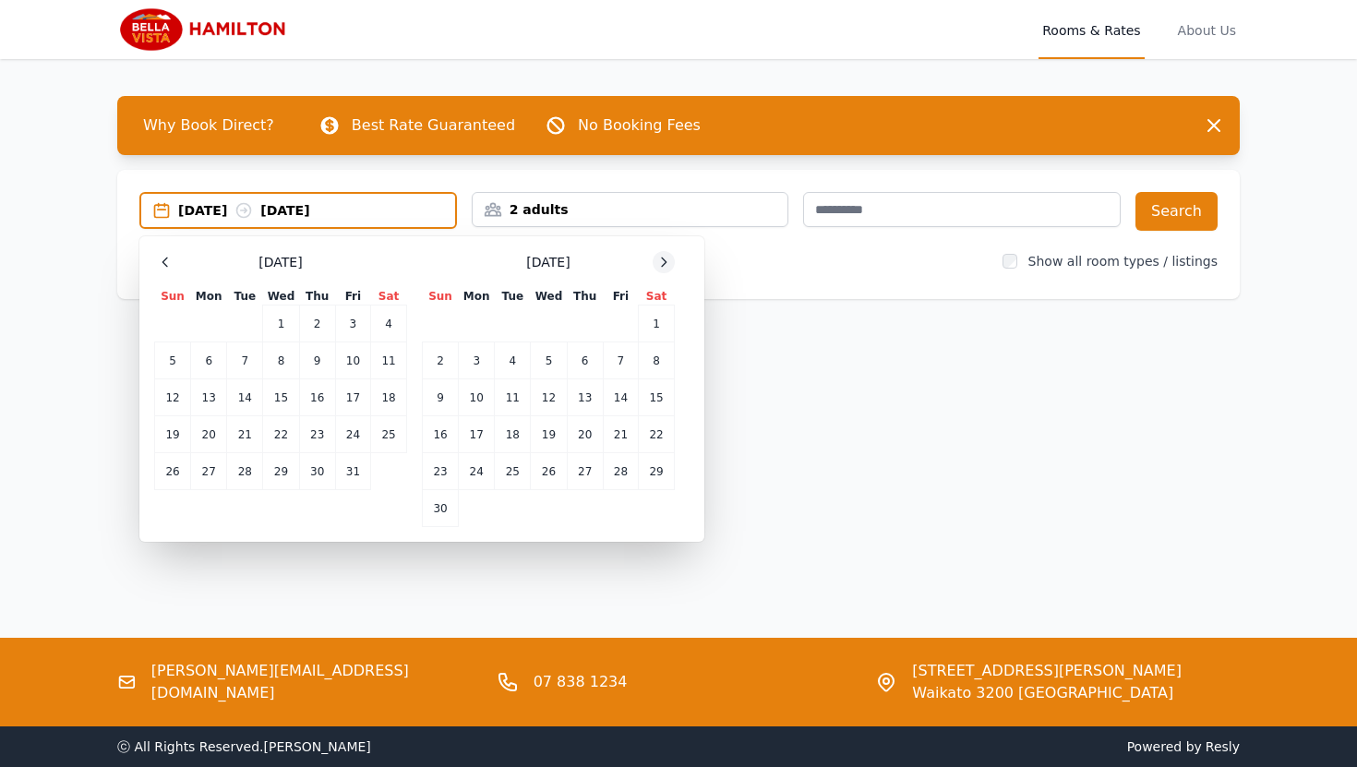
click at [667, 267] on icon at bounding box center [663, 262] width 15 height 15
click at [669, 264] on icon at bounding box center [663, 262] width 15 height 15
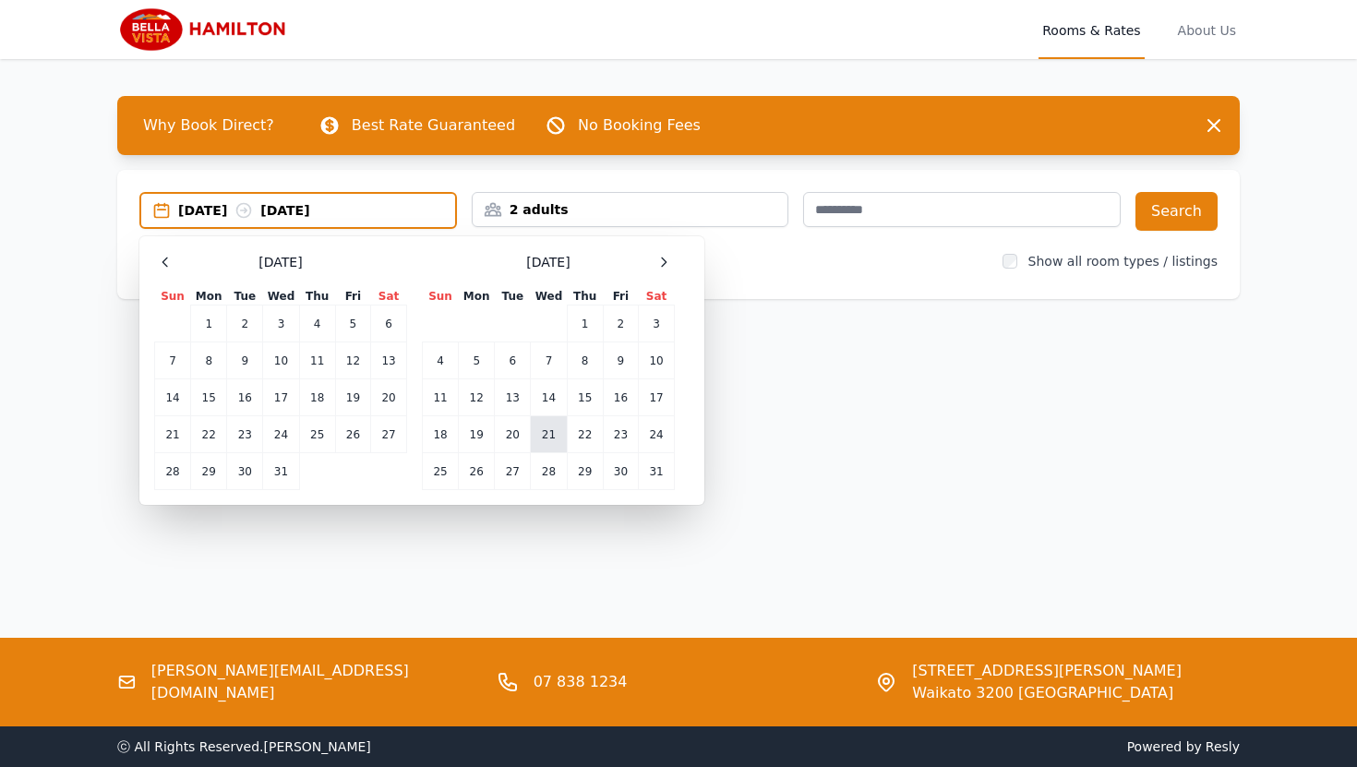
click at [546, 437] on td "21" at bounding box center [549, 434] width 36 height 37
click at [589, 440] on td "22" at bounding box center [585, 434] width 36 height 37
